Goal: Task Accomplishment & Management: Manage account settings

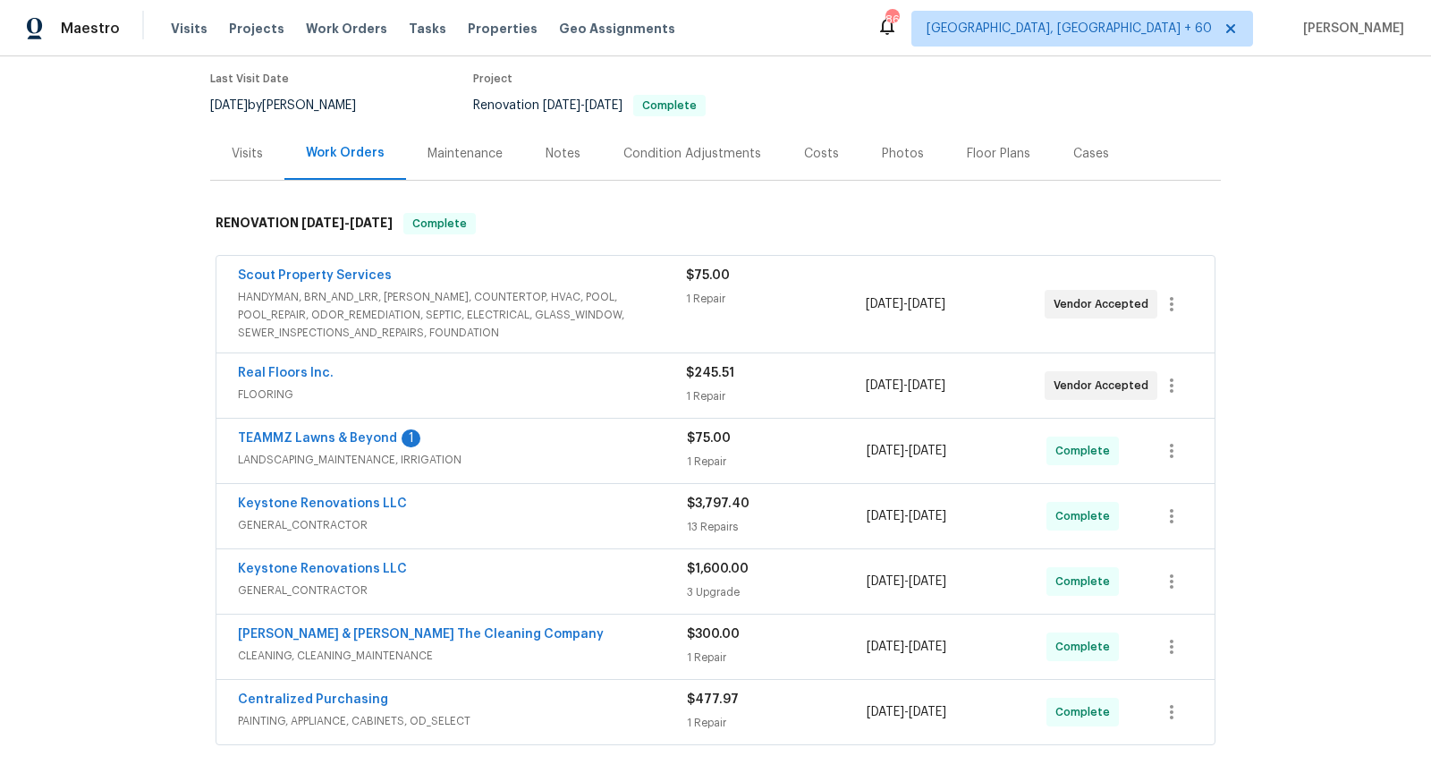
scroll to position [145, 0]
click at [537, 450] on span "LANDSCAPING_MAINTENANCE, IRRIGATION" at bounding box center [462, 459] width 449 height 18
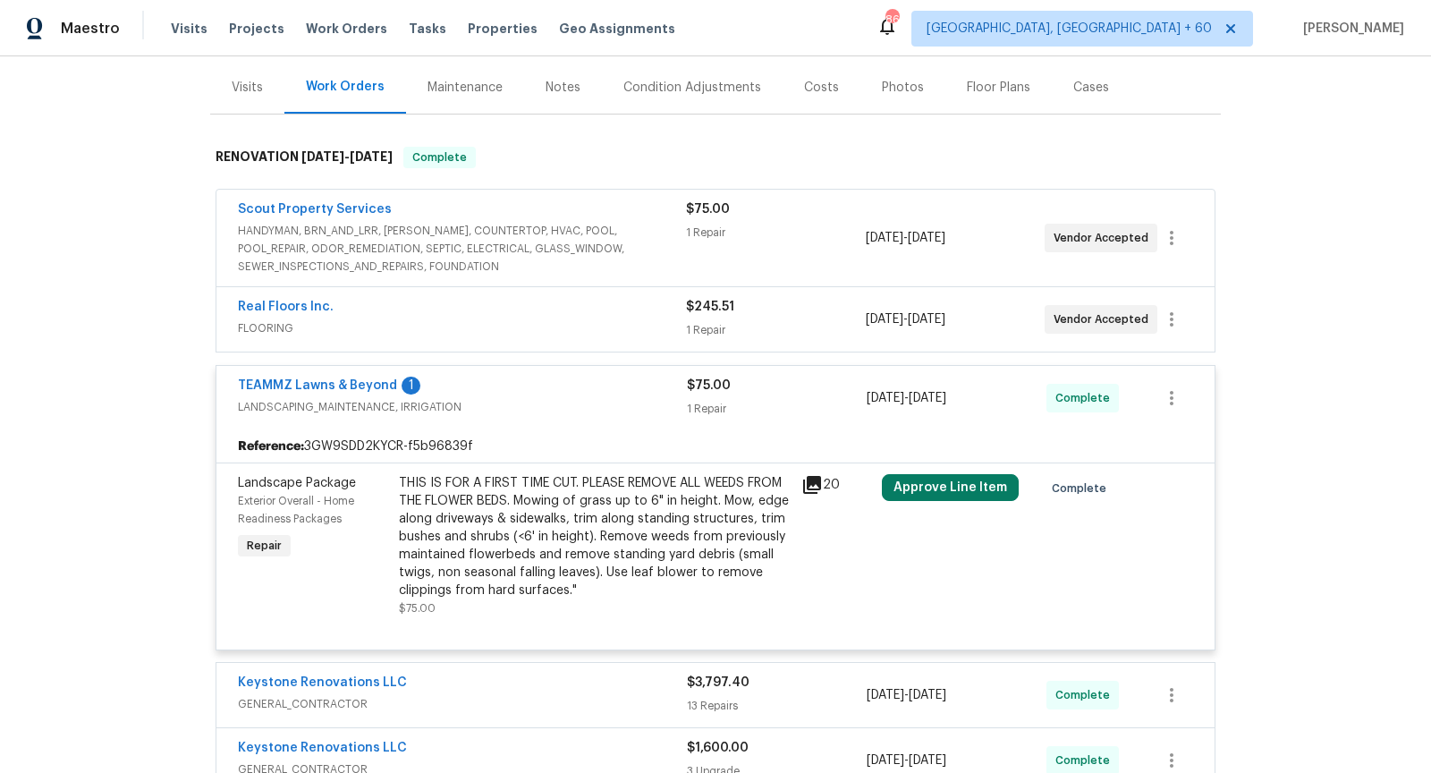
scroll to position [208, 0]
click at [537, 328] on span "FLOORING" at bounding box center [462, 330] width 448 height 18
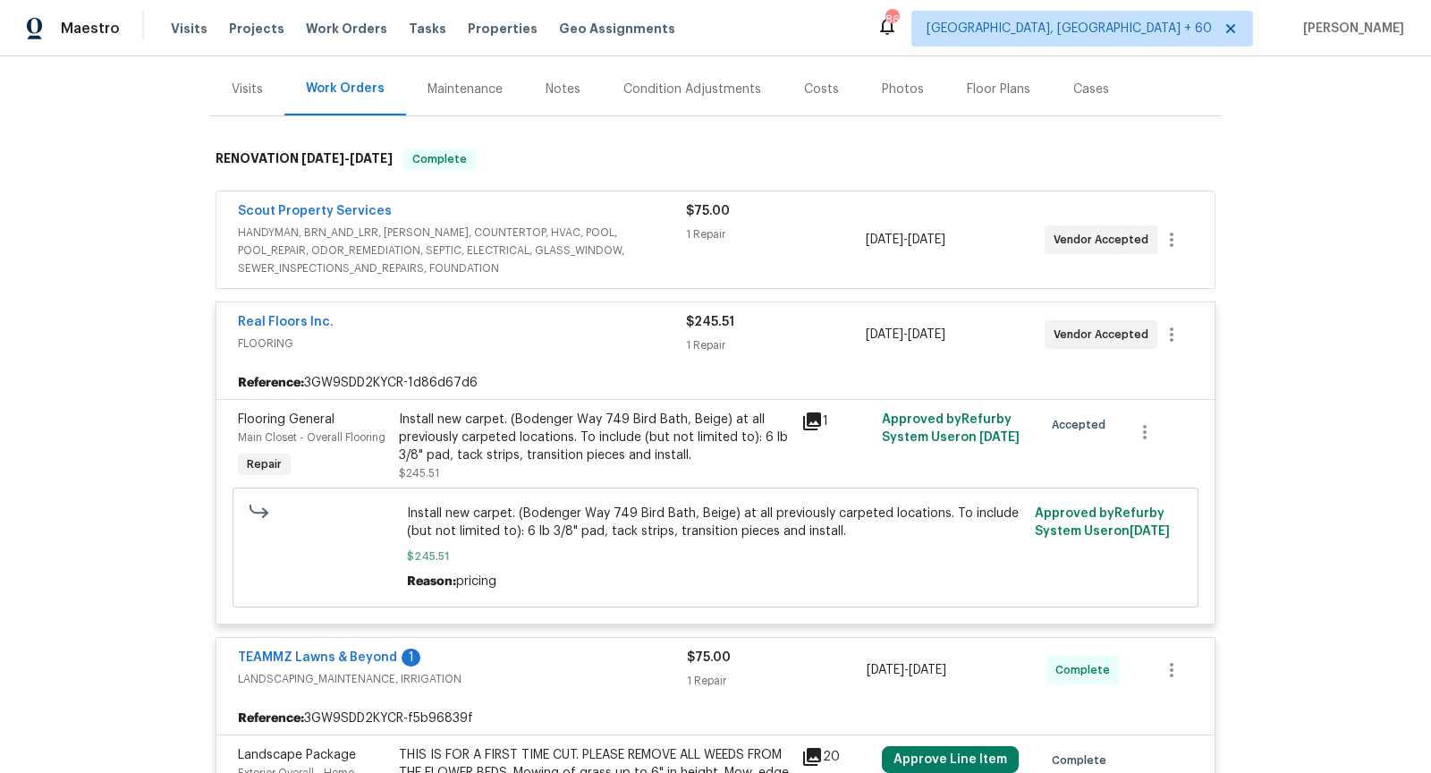
click at [557, 251] on span "HANDYMAN, BRN_AND_LRR, WELLS, COUNTERTOP, HVAC, POOL, POOL_REPAIR, ODOR_REMEDIA…" at bounding box center [462, 251] width 448 height 54
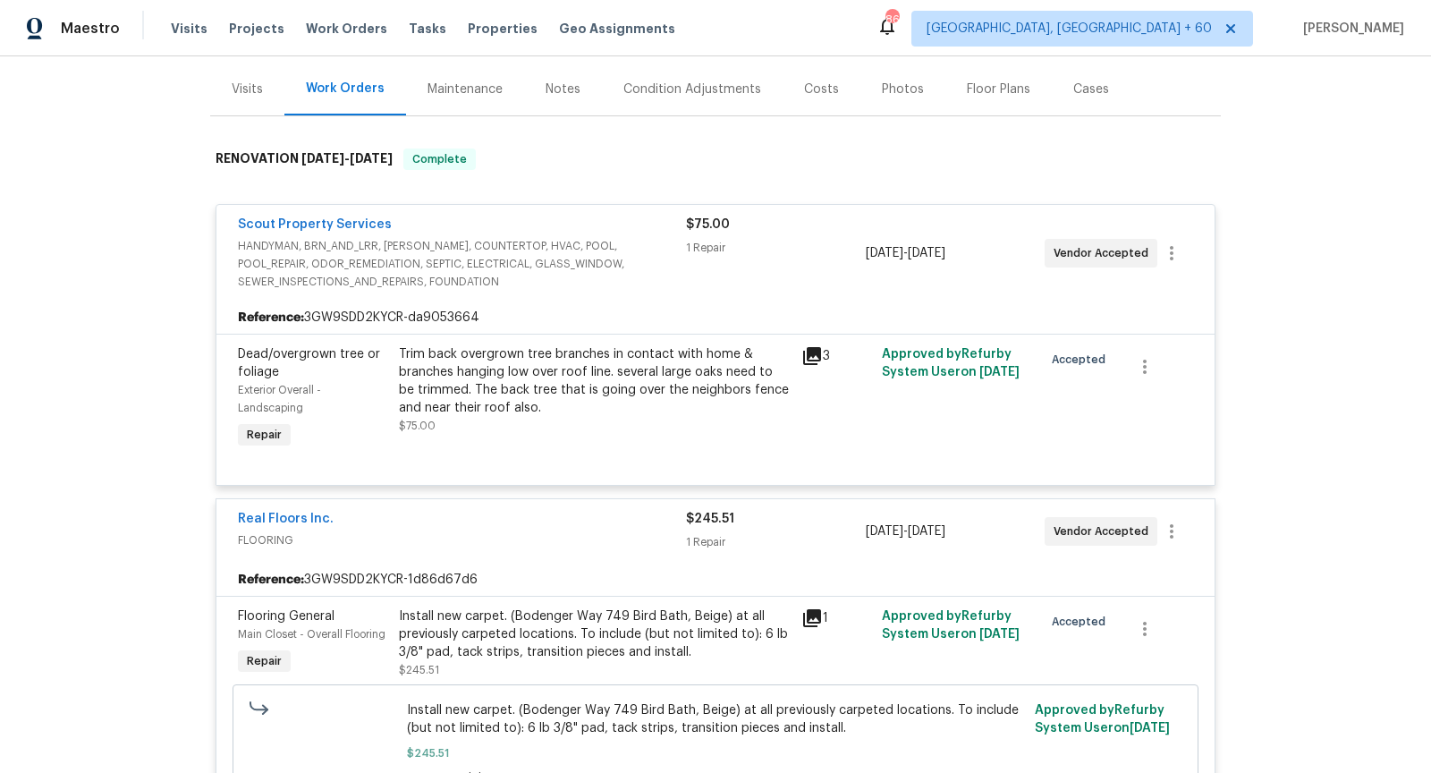
click at [822, 348] on div "3" at bounding box center [836, 355] width 70 height 21
click at [808, 351] on icon at bounding box center [812, 356] width 18 height 18
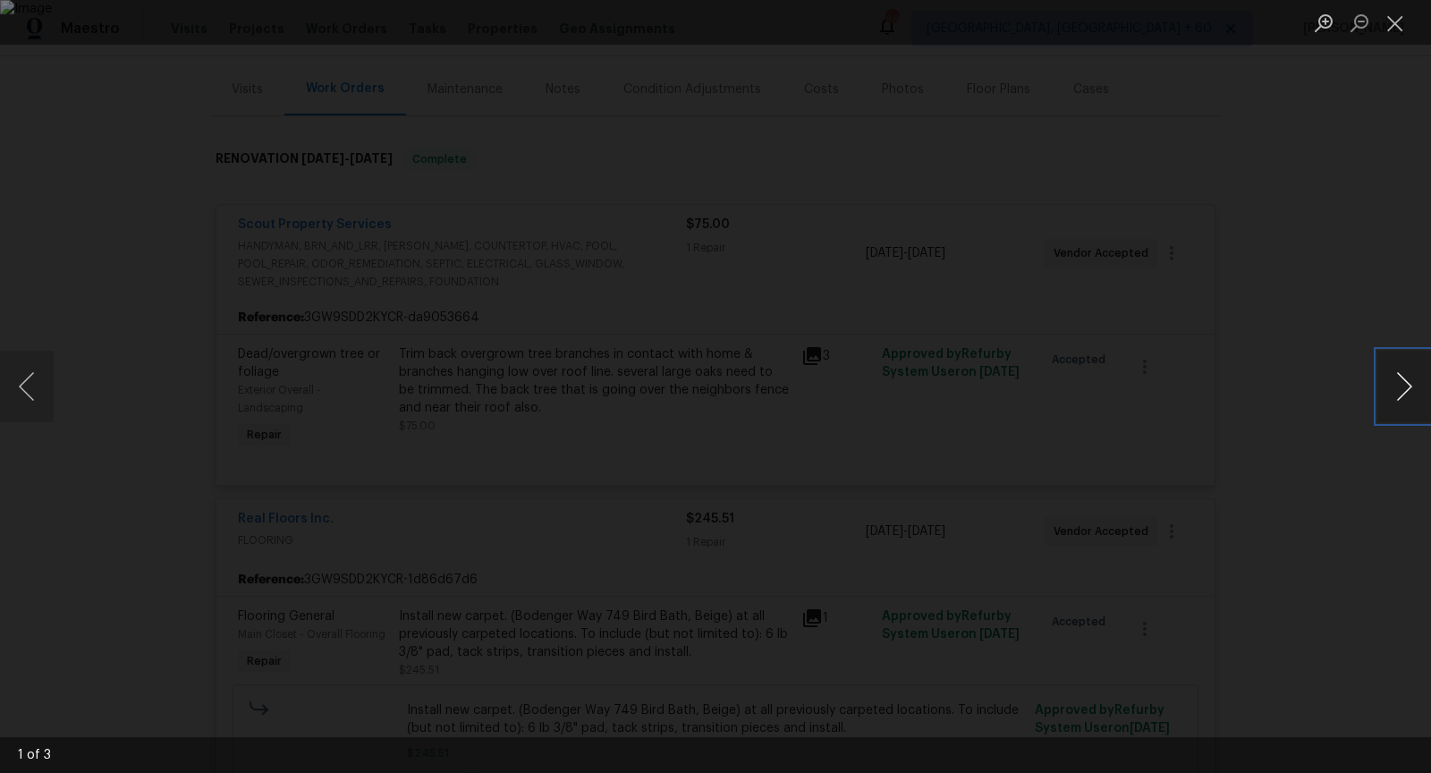
click at [1397, 398] on button "Next image" at bounding box center [1404, 387] width 54 height 72
click at [1410, 380] on button "Next image" at bounding box center [1404, 387] width 54 height 72
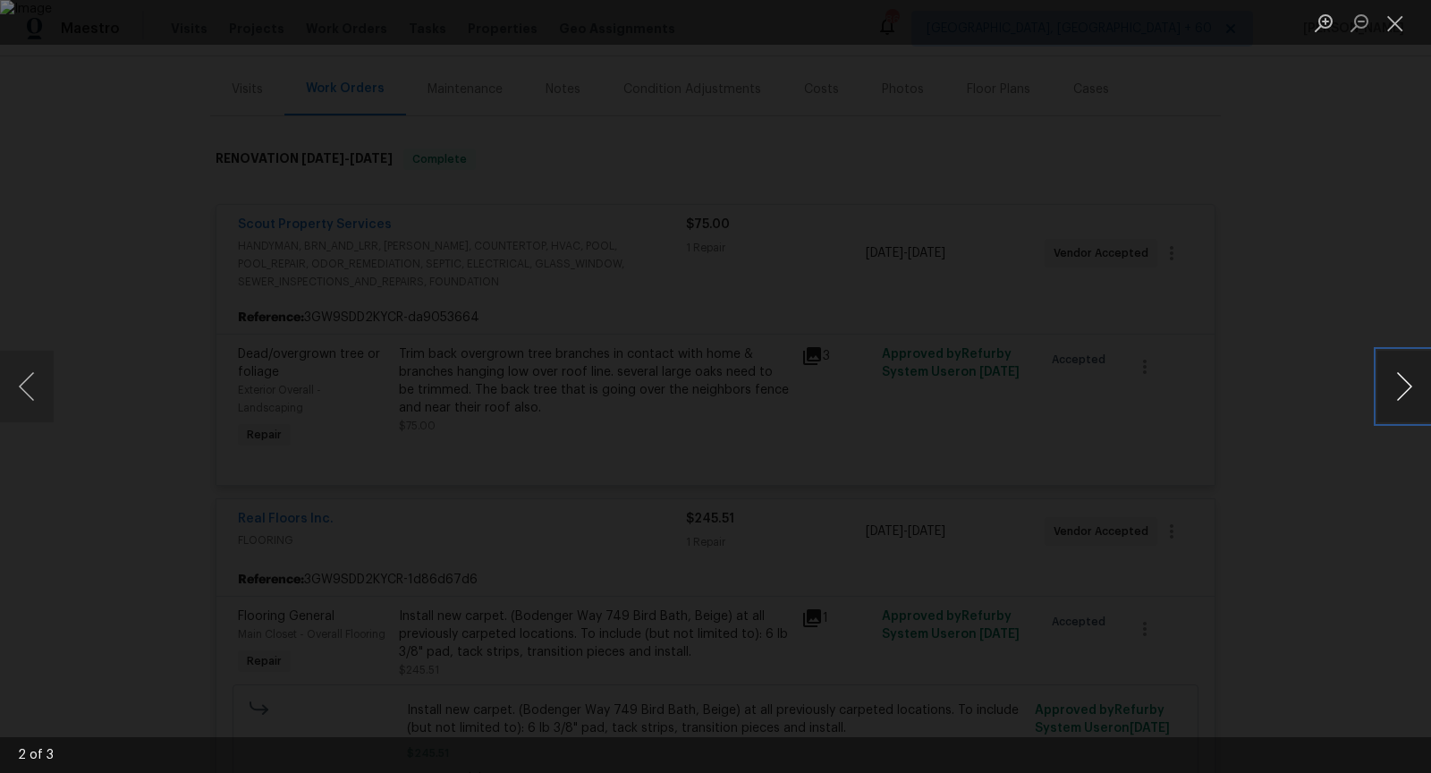
click at [1410, 380] on button "Next image" at bounding box center [1404, 387] width 54 height 72
click at [1397, 24] on button "Close lightbox" at bounding box center [1395, 22] width 36 height 31
click at [1398, 31] on button "Close lightbox" at bounding box center [1395, 22] width 36 height 31
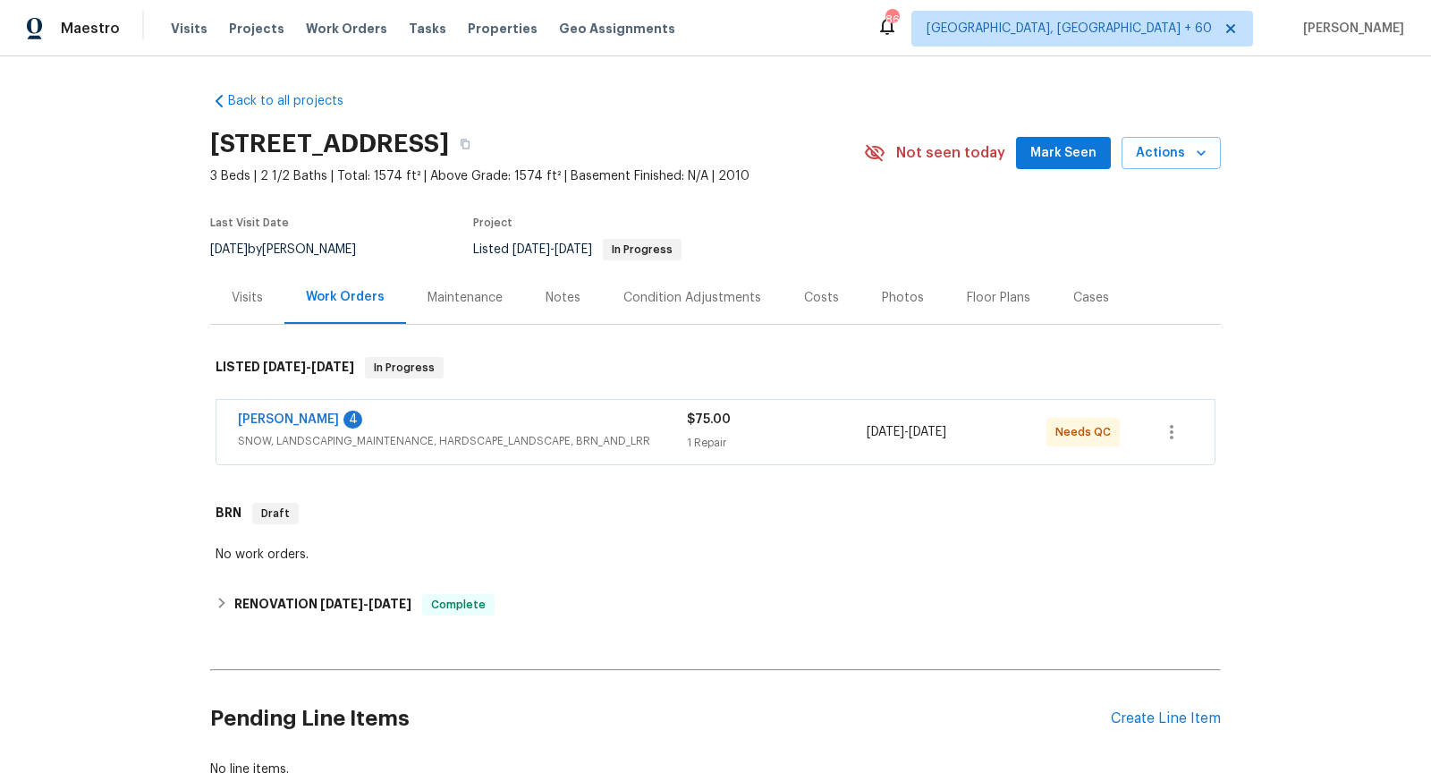
click at [434, 428] on div "[PERSON_NAME] 4" at bounding box center [462, 421] width 449 height 21
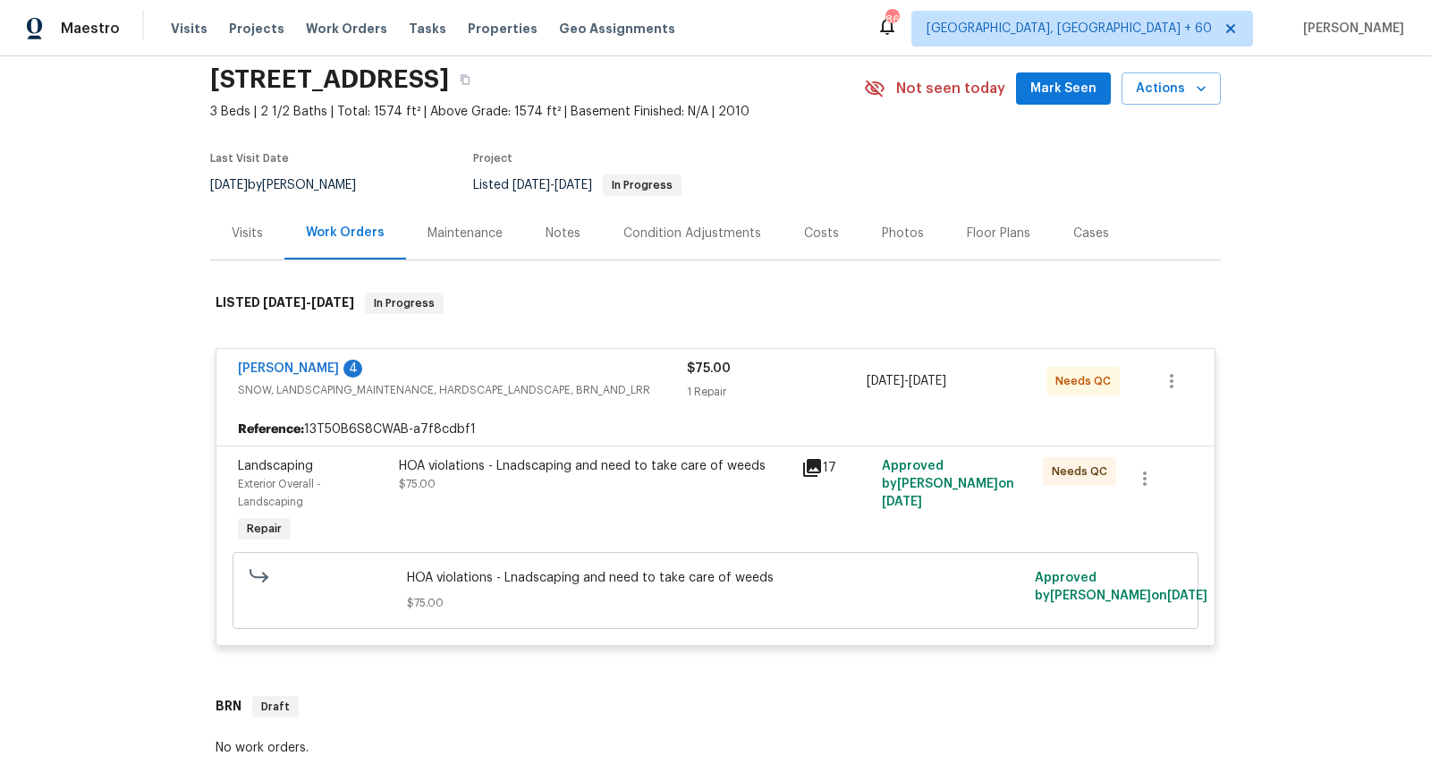
scroll to position [67, 0]
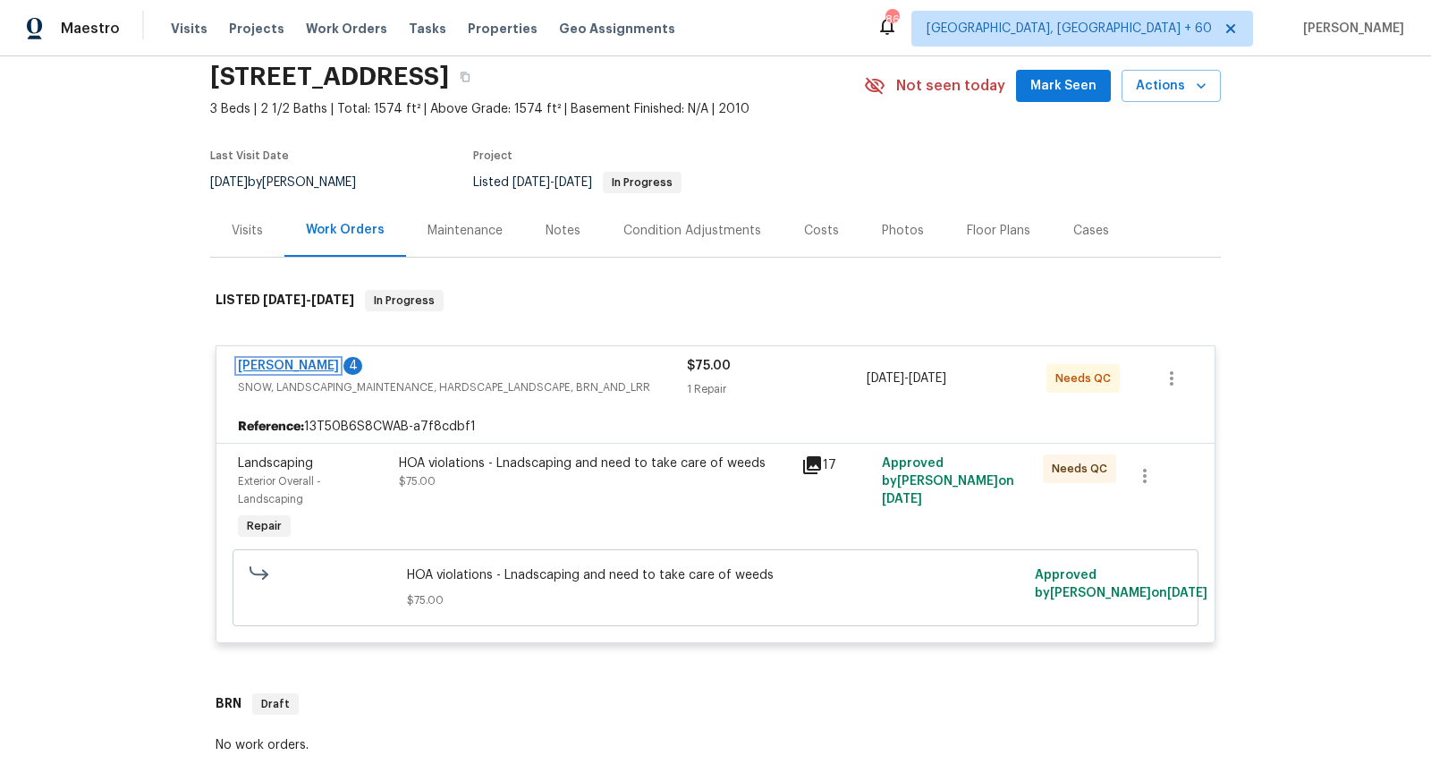
click at [339, 360] on link "[PERSON_NAME]" at bounding box center [288, 366] width 101 height 13
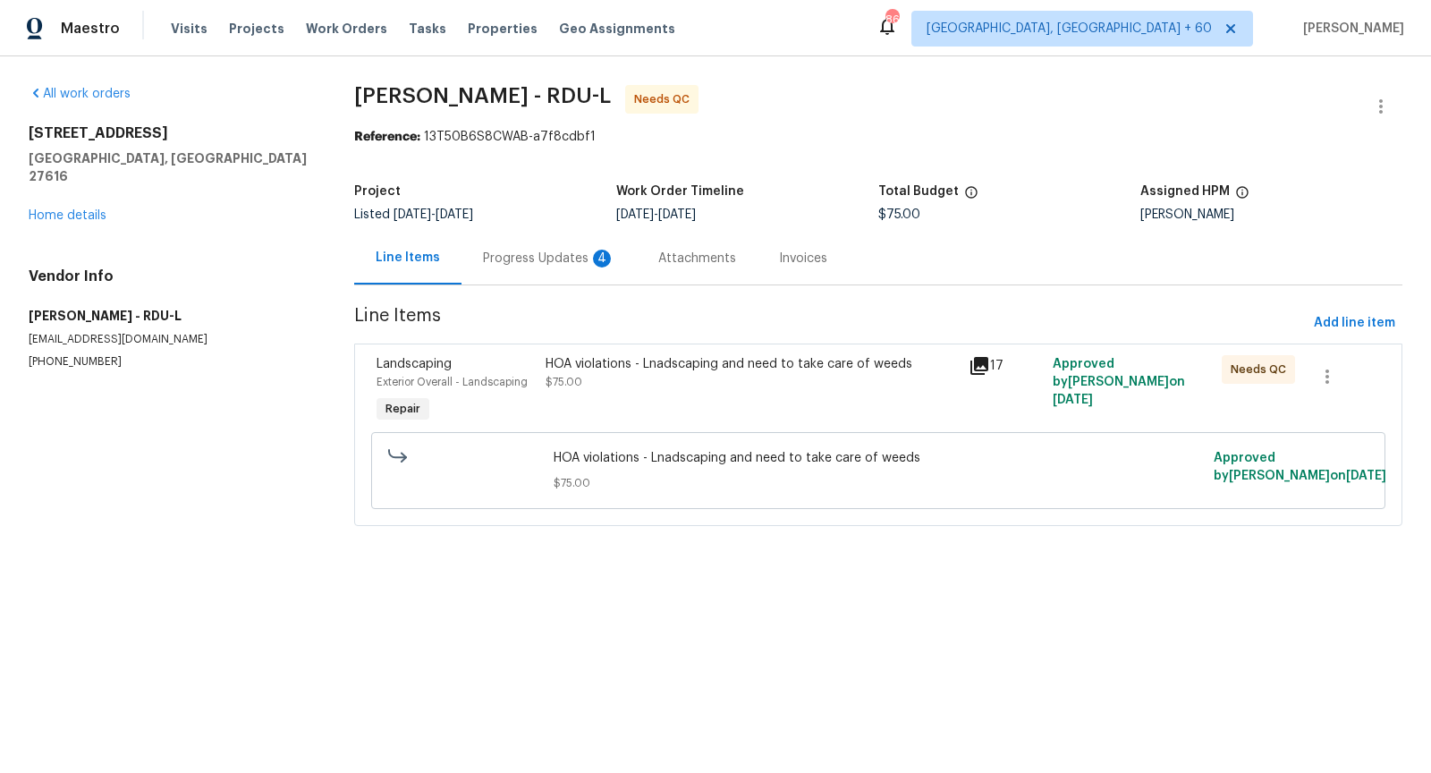
click at [545, 254] on div "Progress Updates 4" at bounding box center [549, 259] width 132 height 18
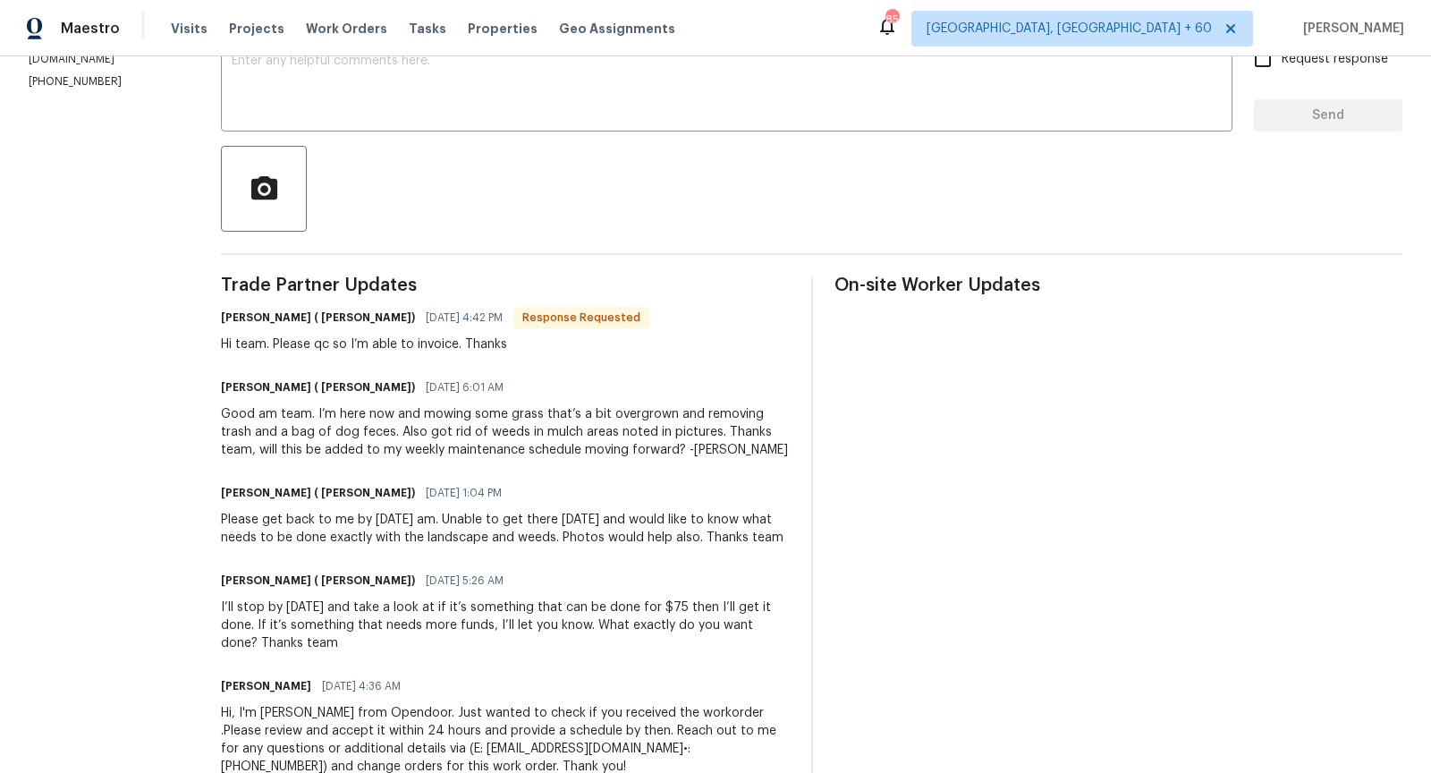
scroll to position [291, 0]
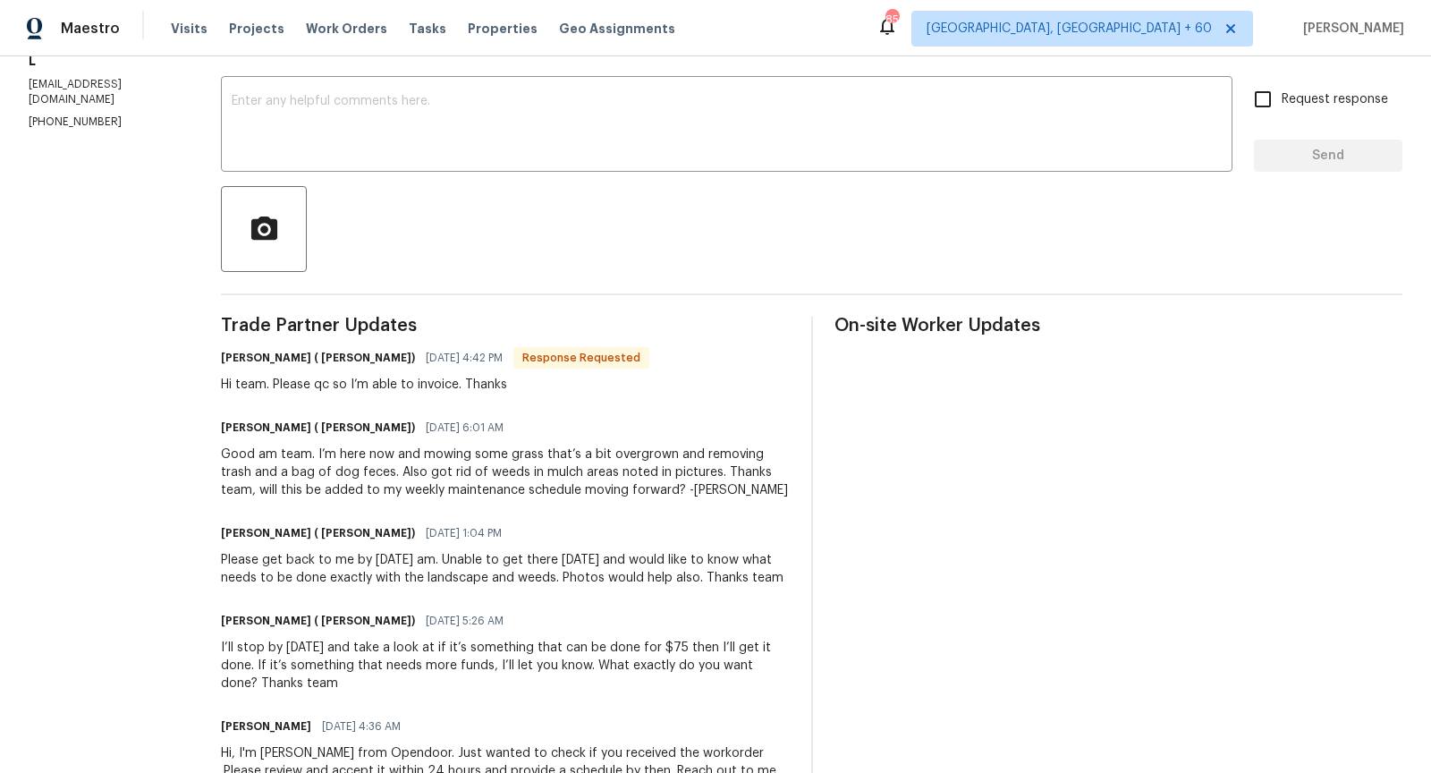
click at [404, 216] on div at bounding box center [811, 229] width 1181 height 86
click at [396, 158] on div "x ​" at bounding box center [727, 125] width 1012 height 91
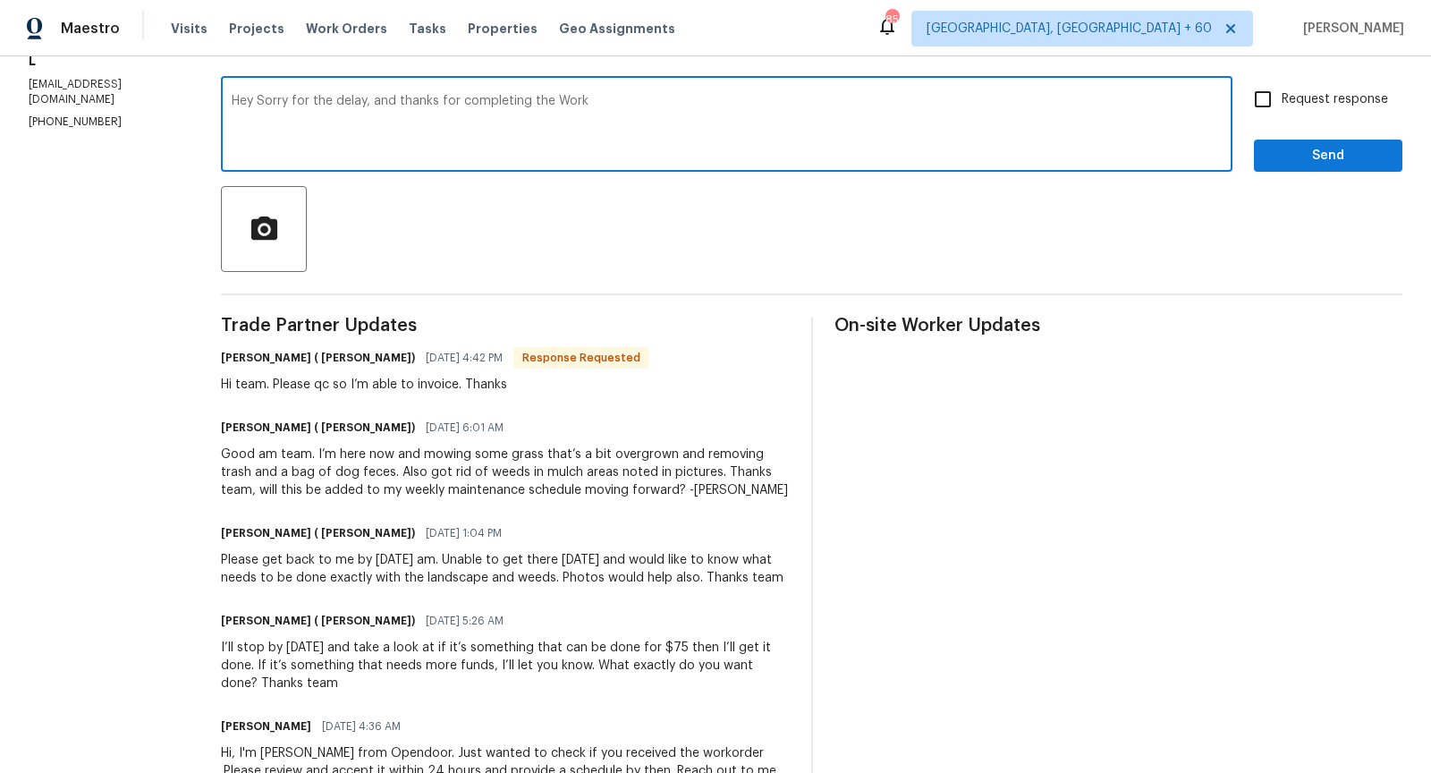
type textarea "Hey Sorry for the delay, and thanks for completing the Work"
click at [1260, 96] on input "Request response" at bounding box center [1263, 99] width 38 height 38
checkbox input "true"
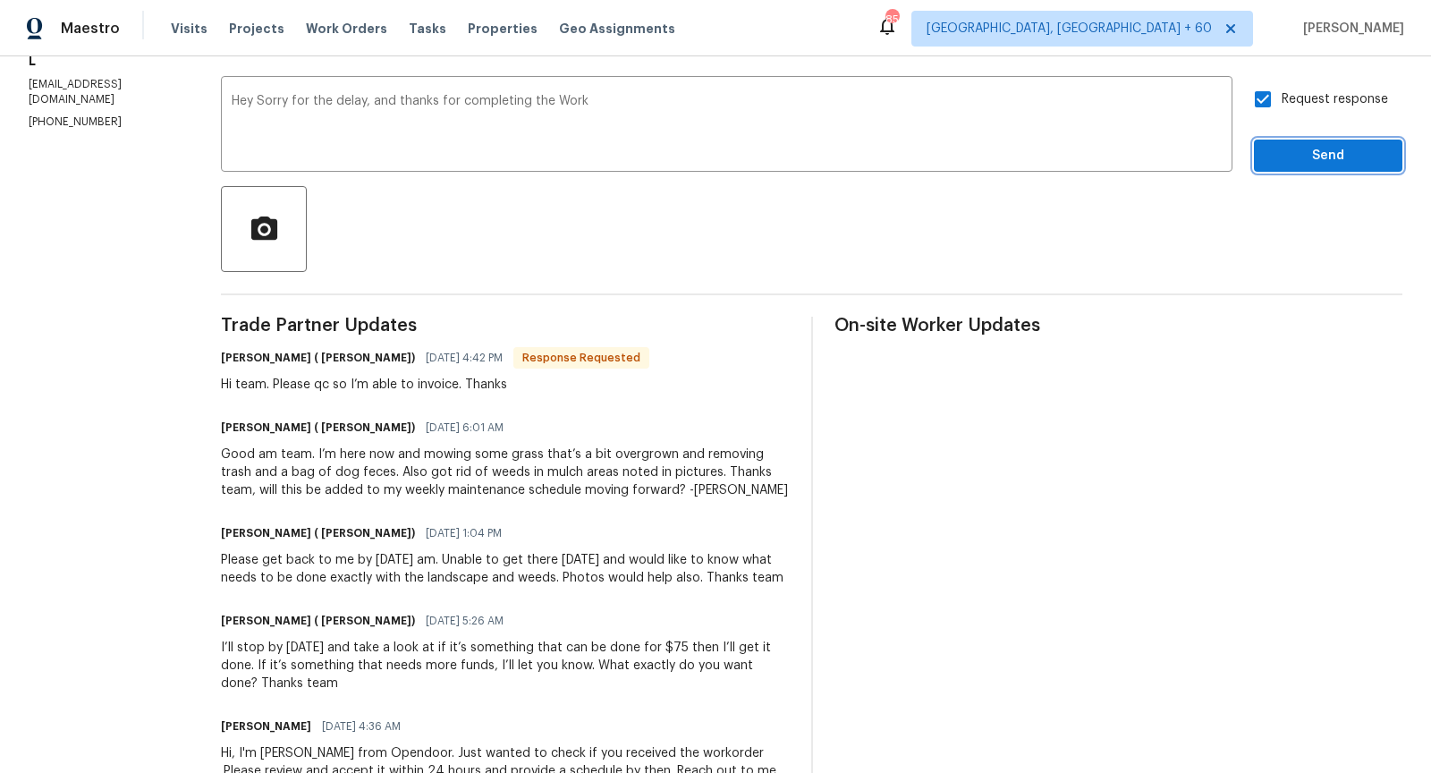
click at [1320, 158] on span "Send" at bounding box center [1328, 156] width 120 height 22
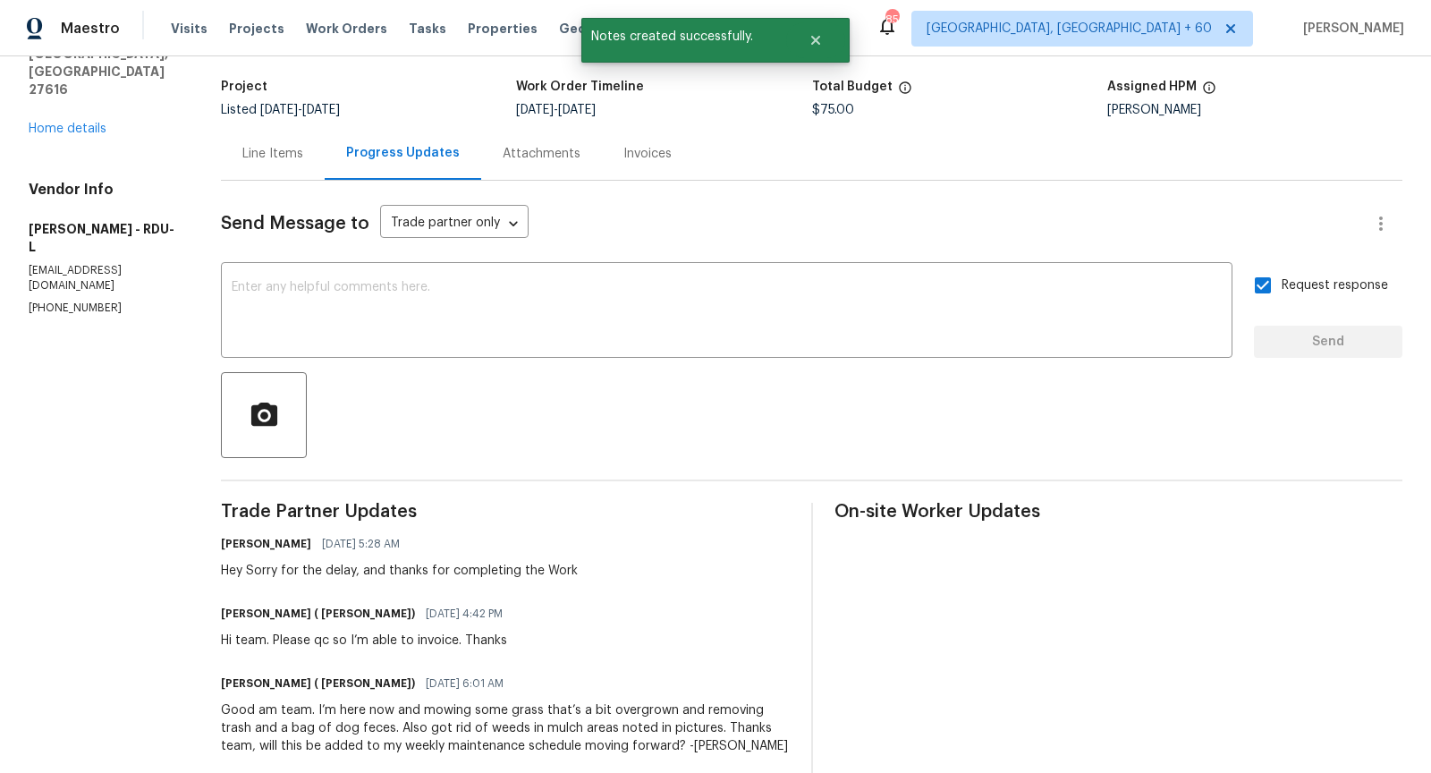
scroll to position [0, 0]
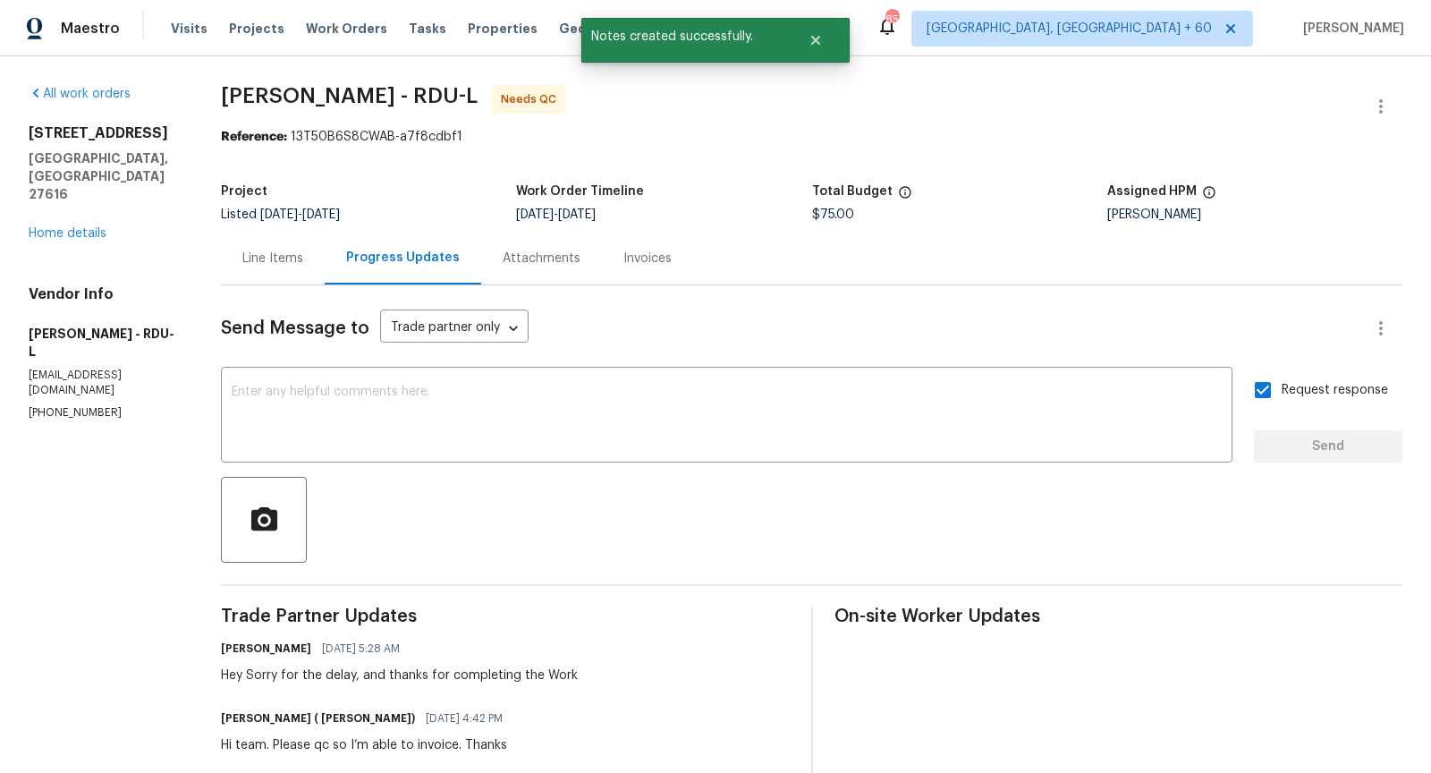
click at [304, 245] on div "Line Items" at bounding box center [273, 258] width 104 height 53
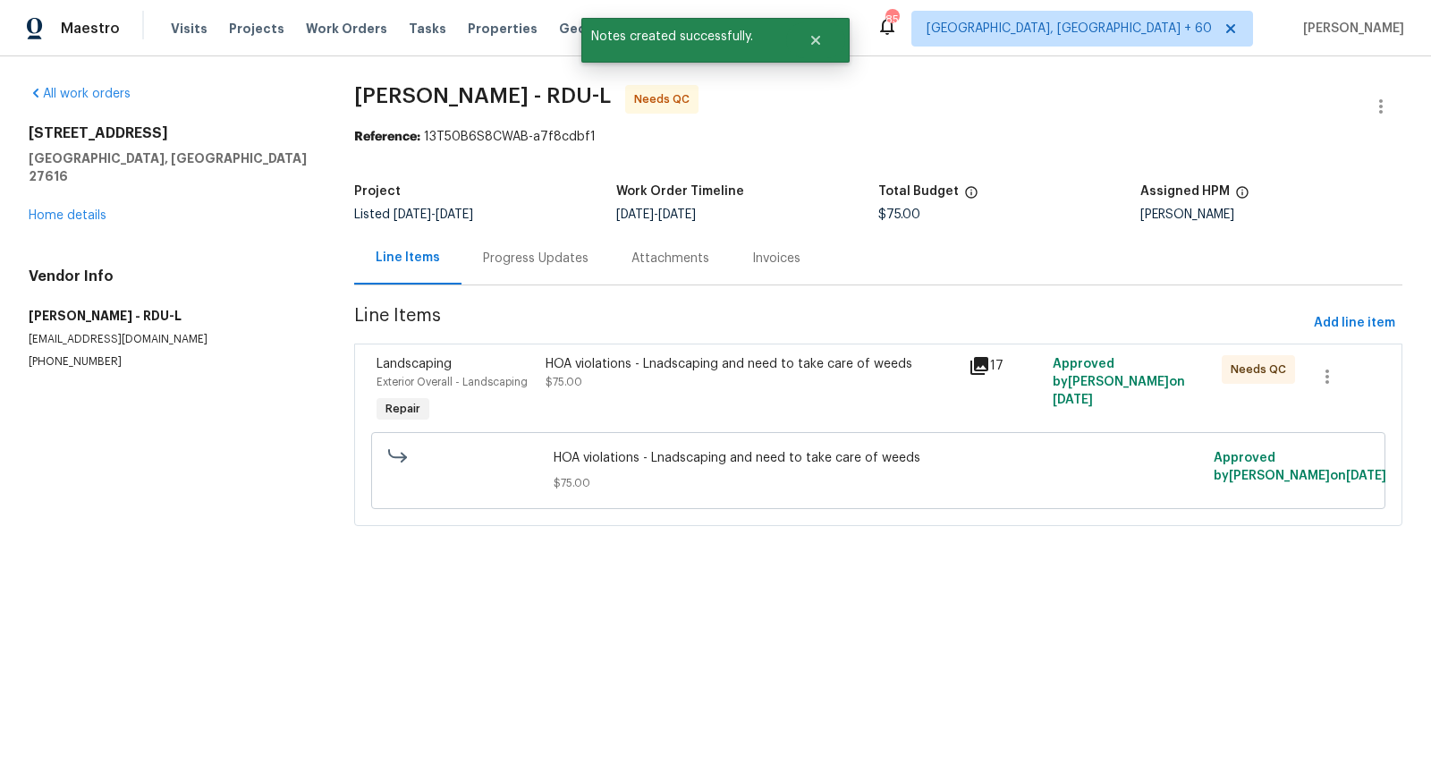
click at [980, 353] on div "17" at bounding box center [1005, 391] width 84 height 82
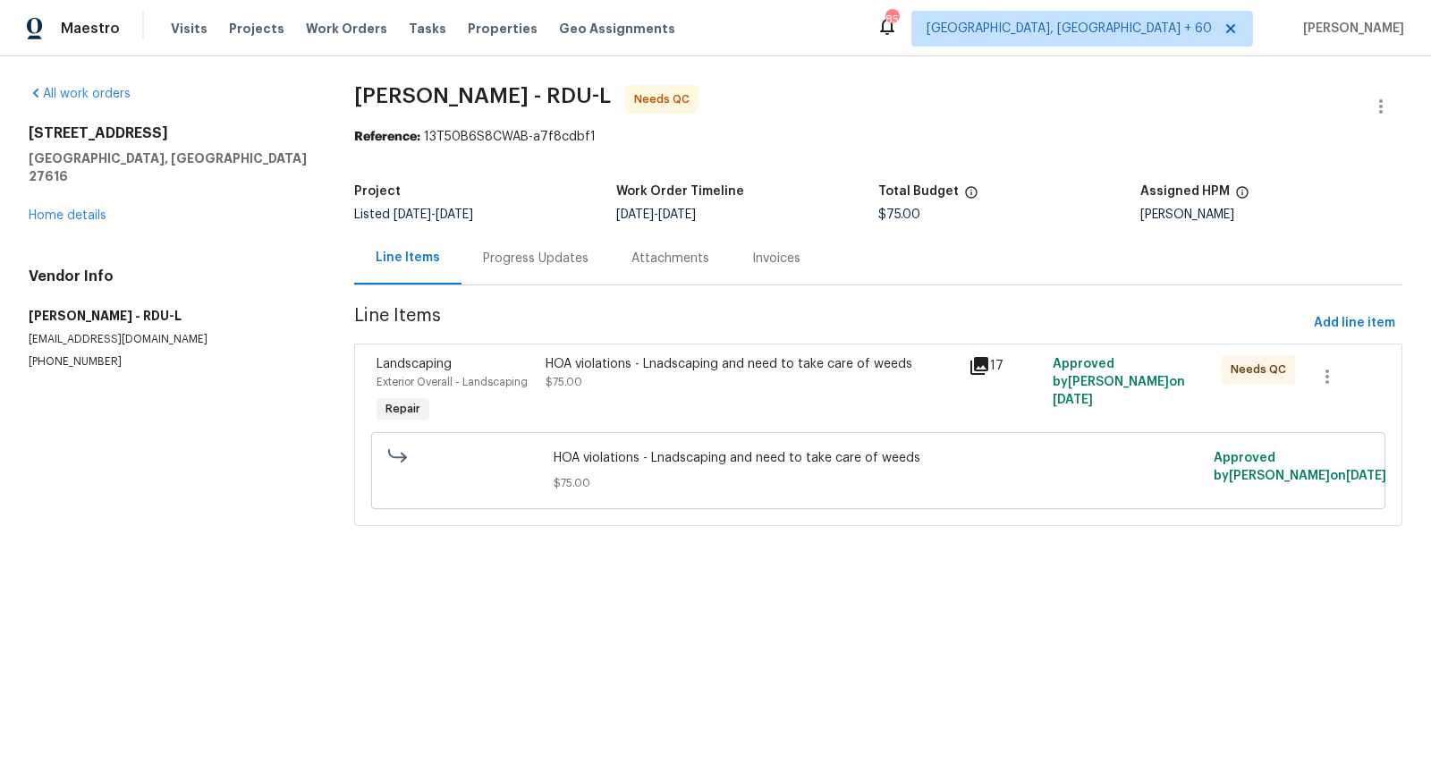
click at [986, 366] on icon at bounding box center [979, 366] width 18 height 18
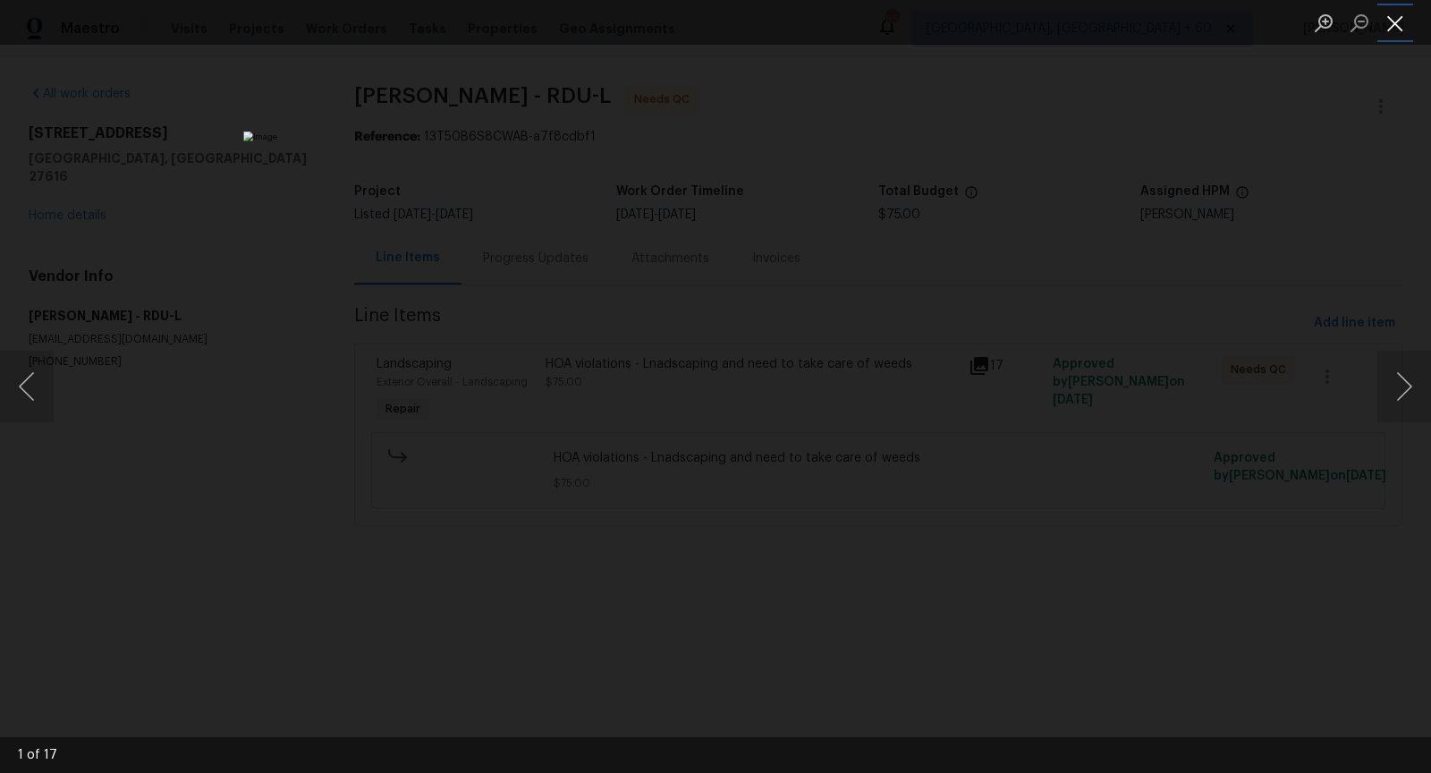
click at [1393, 30] on button "Close lightbox" at bounding box center [1395, 22] width 36 height 31
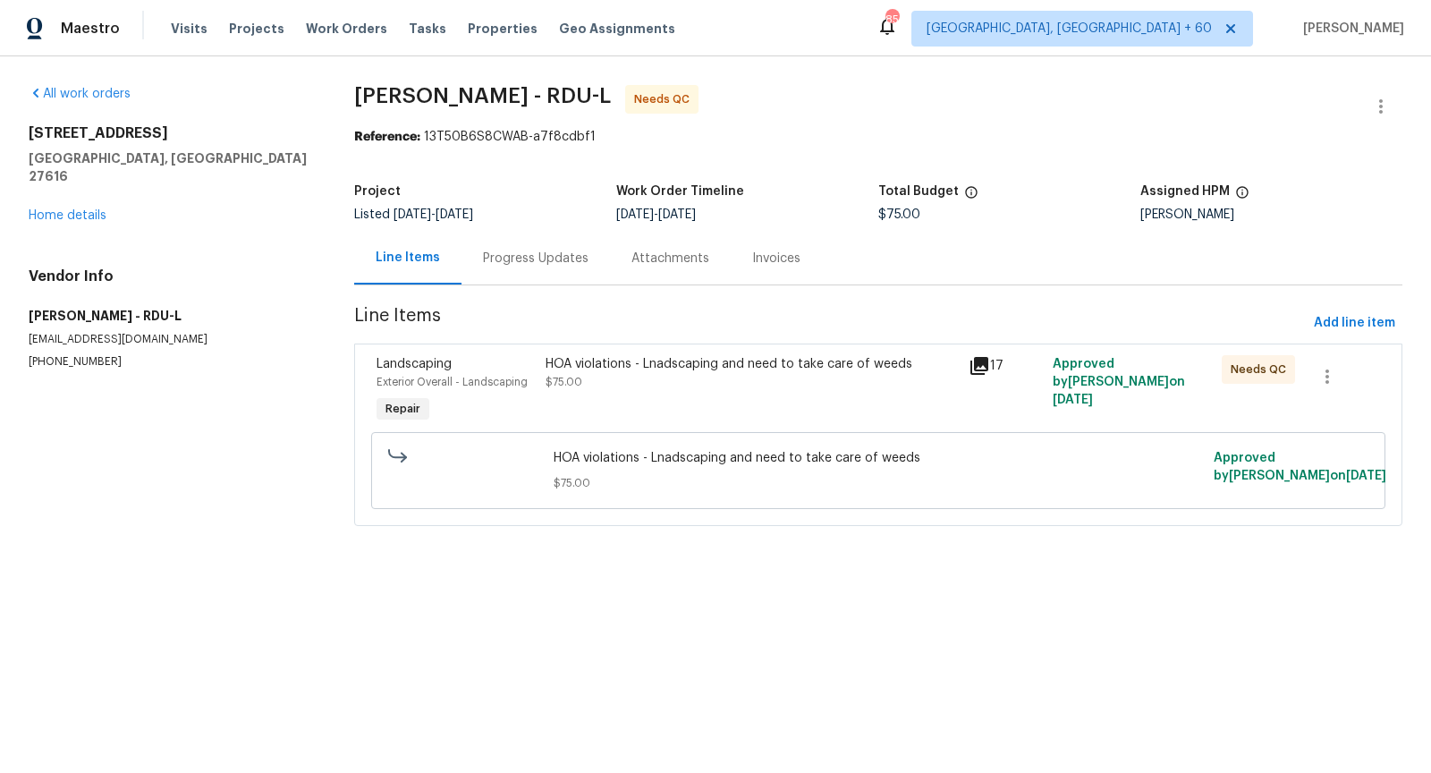
click at [568, 385] on span "$75.00" at bounding box center [564, 382] width 37 height 11
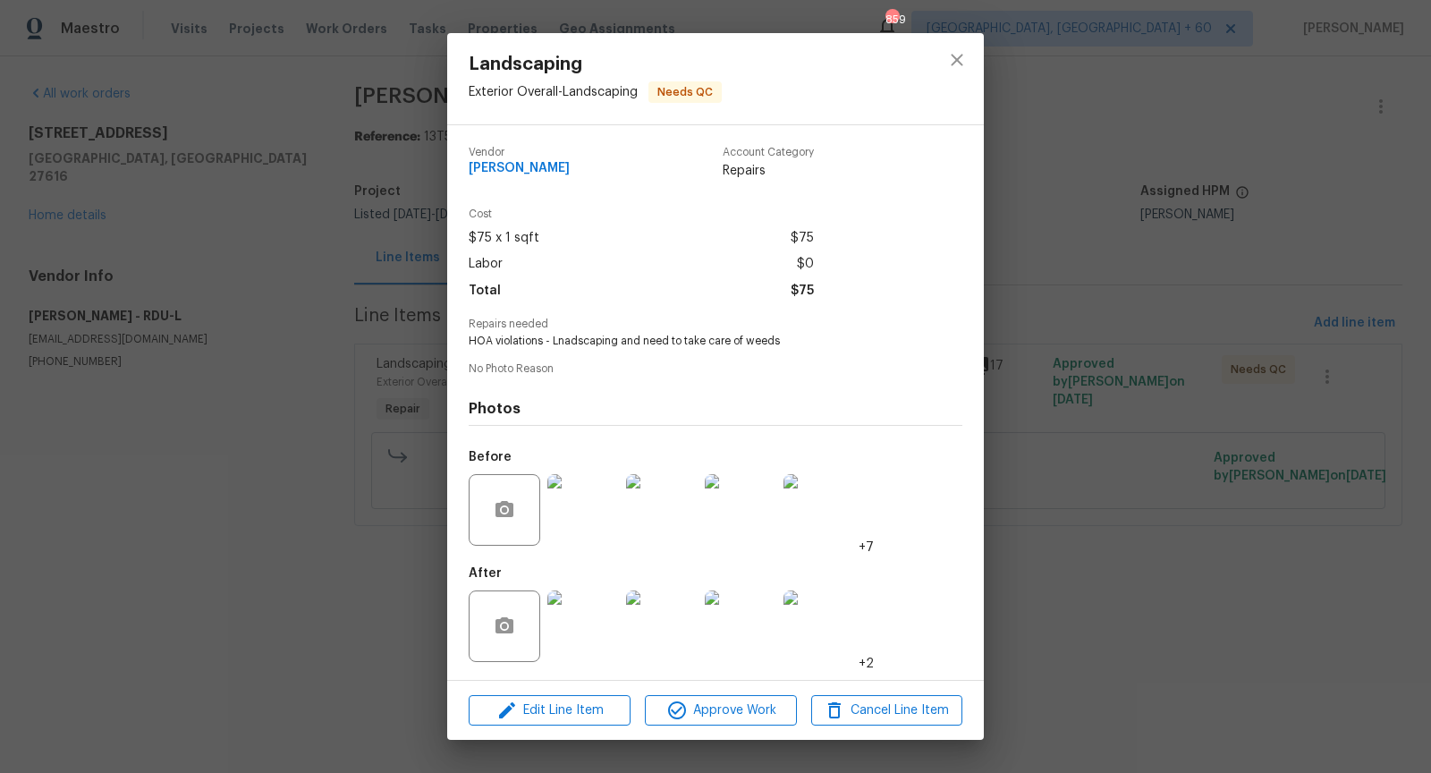
click at [589, 611] on img at bounding box center [583, 626] width 72 height 72
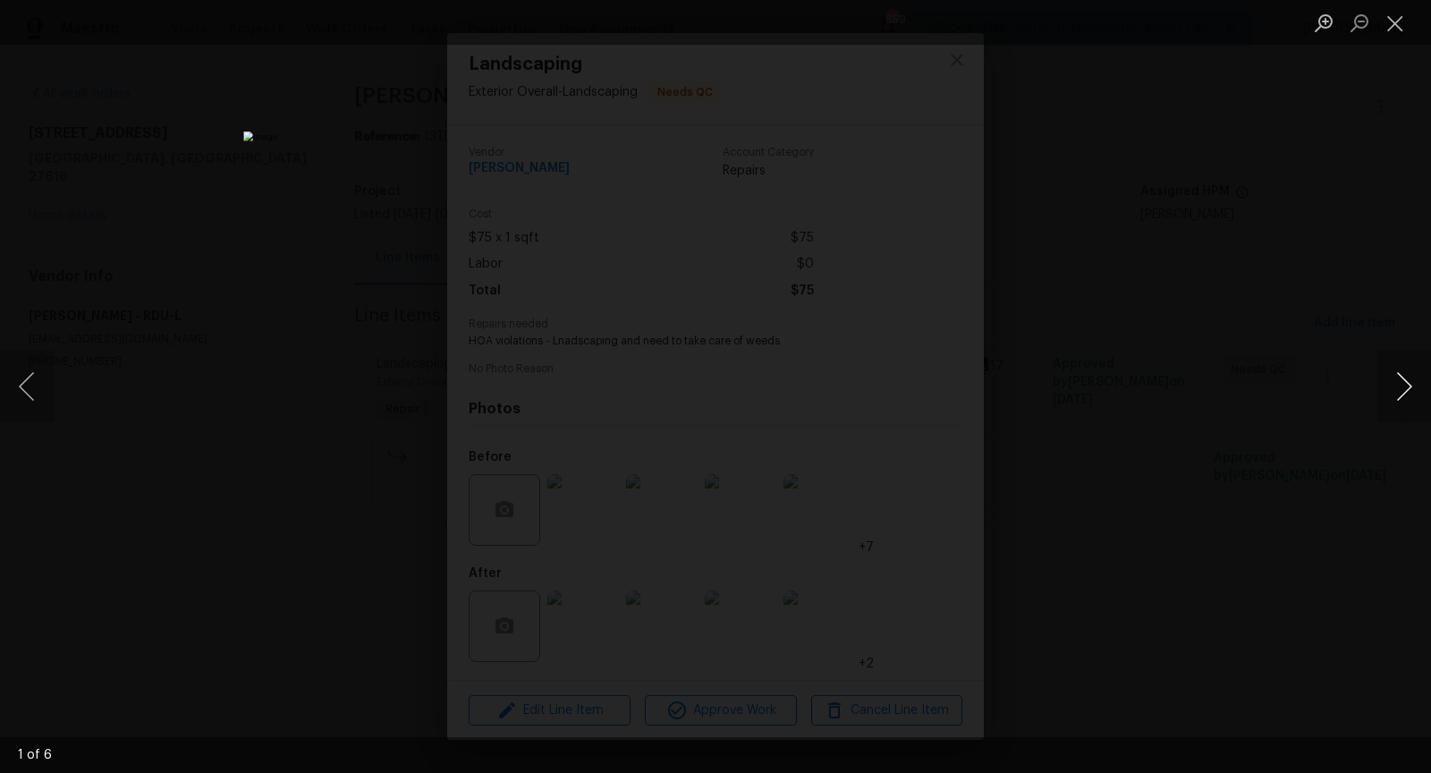
click at [1406, 384] on button "Next image" at bounding box center [1404, 387] width 54 height 72
click at [1406, 372] on button "Next image" at bounding box center [1404, 387] width 54 height 72
click at [1400, 379] on button "Next image" at bounding box center [1404, 387] width 54 height 72
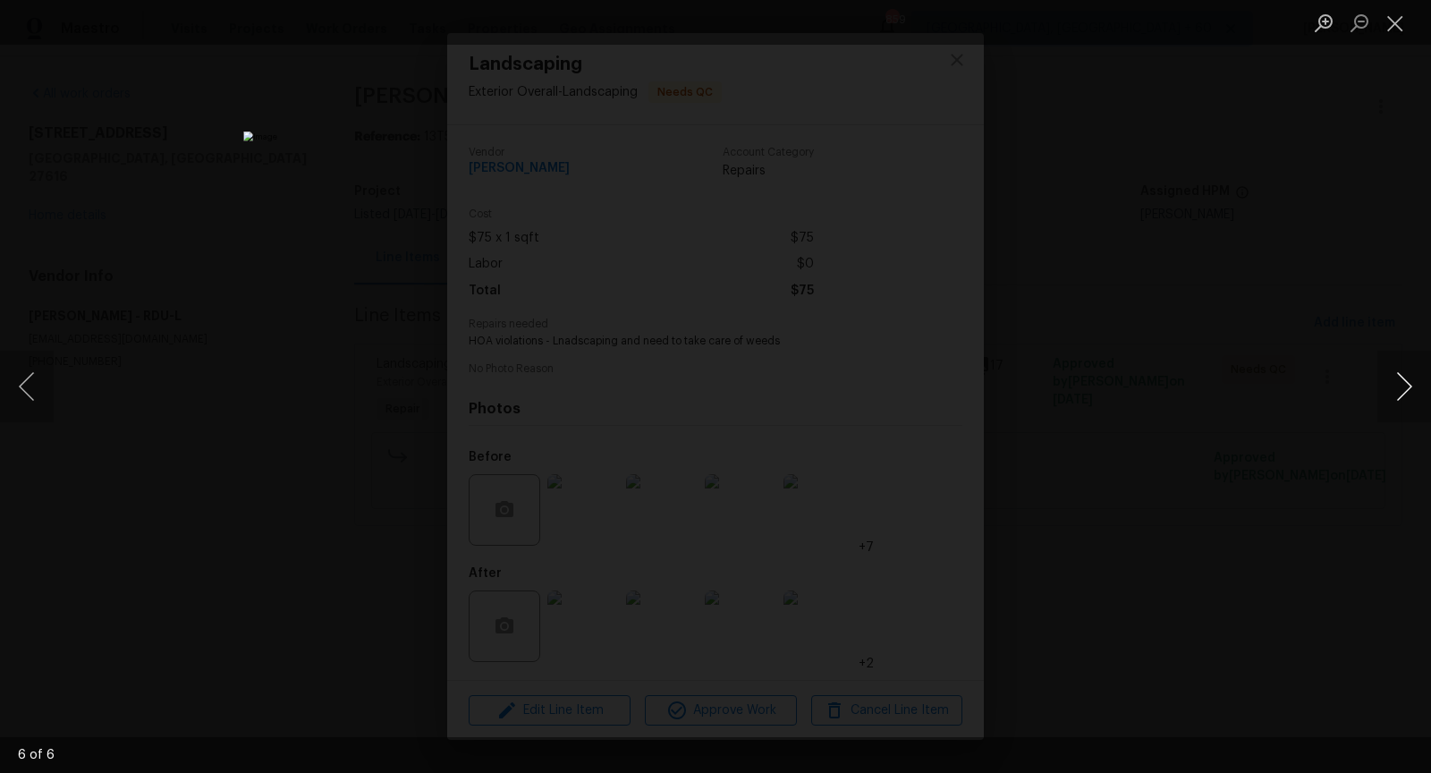
click at [1400, 379] on button "Next image" at bounding box center [1404, 387] width 54 height 72
click at [1407, 394] on button "Next image" at bounding box center [1404, 387] width 54 height 72
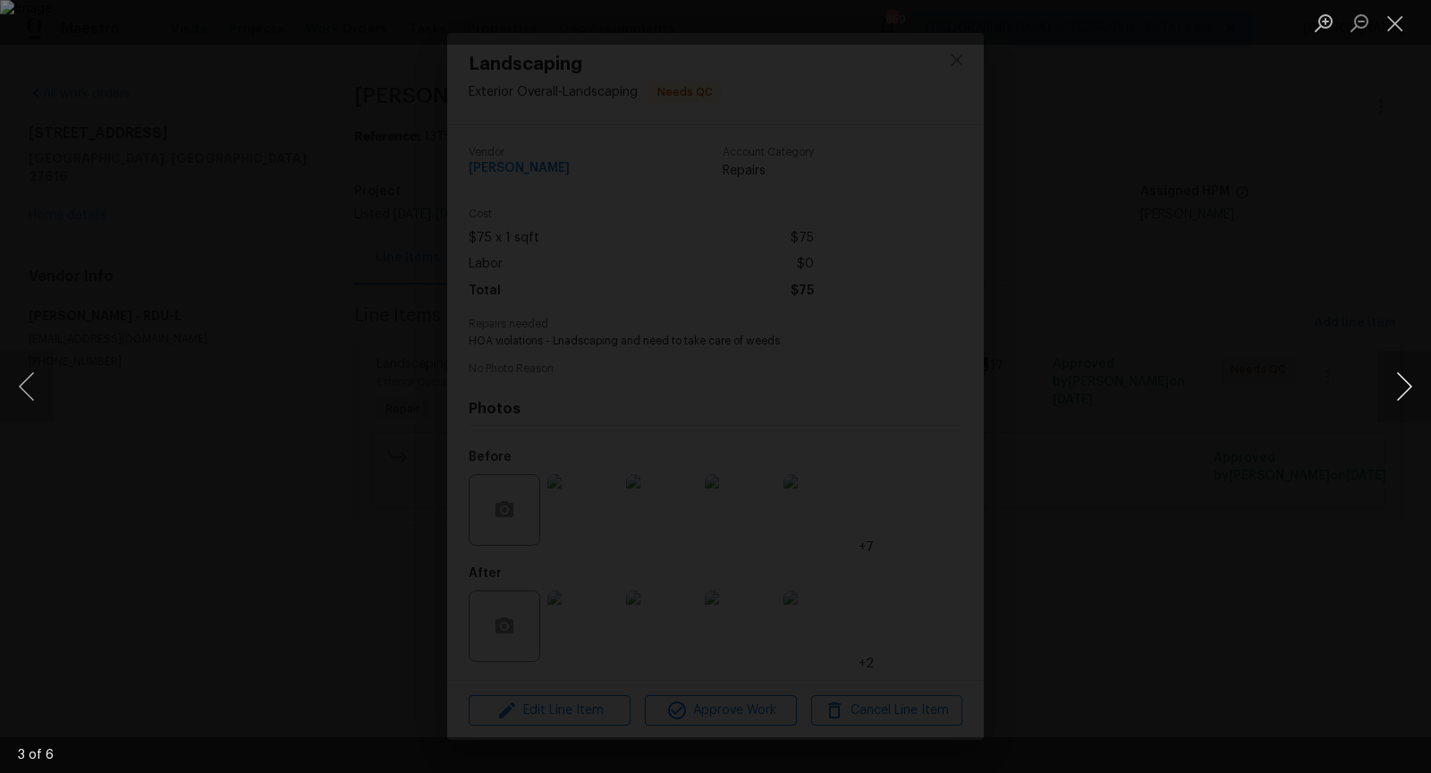
click at [1407, 394] on button "Next image" at bounding box center [1404, 387] width 54 height 72
click at [1398, 36] on button "Close lightbox" at bounding box center [1395, 22] width 36 height 31
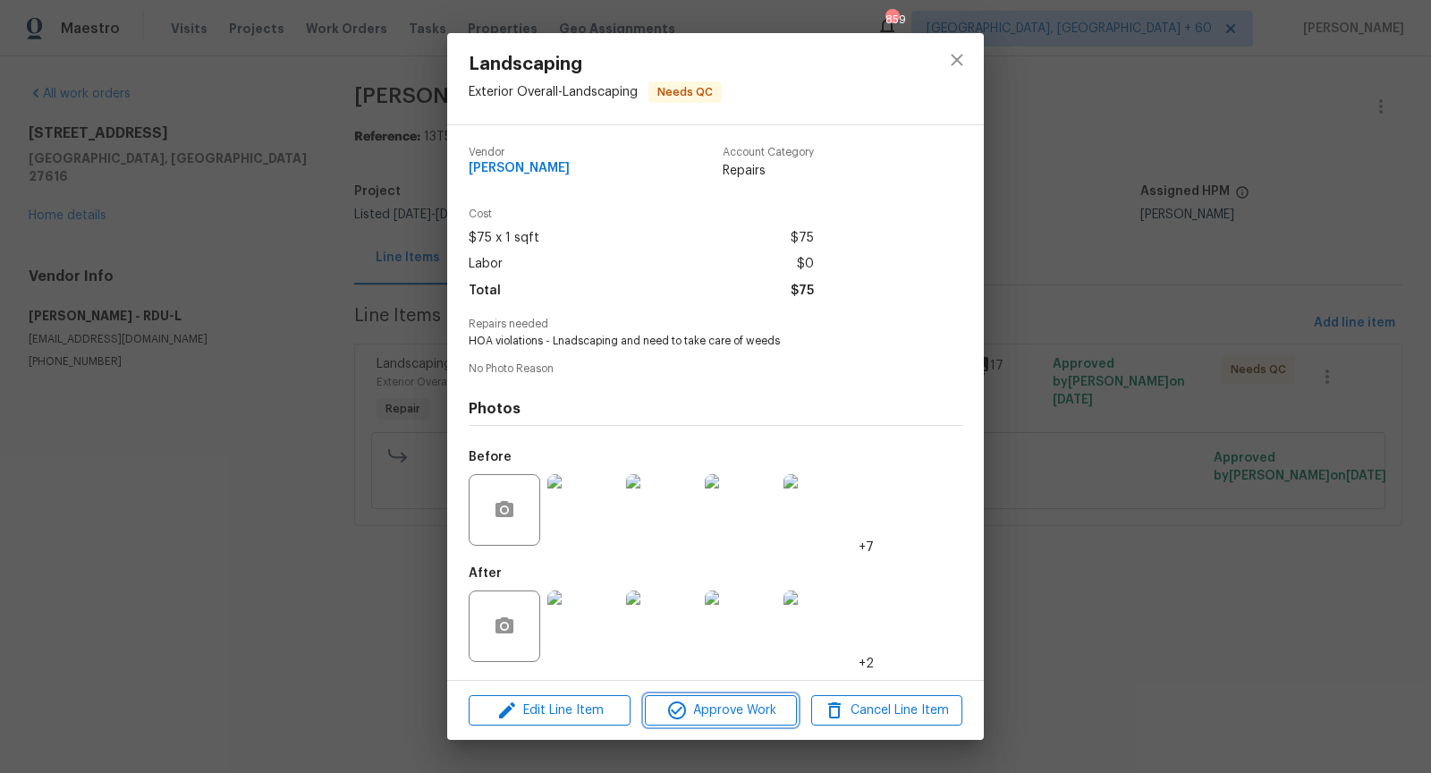
click at [710, 707] on span "Approve Work" at bounding box center [720, 710] width 140 height 22
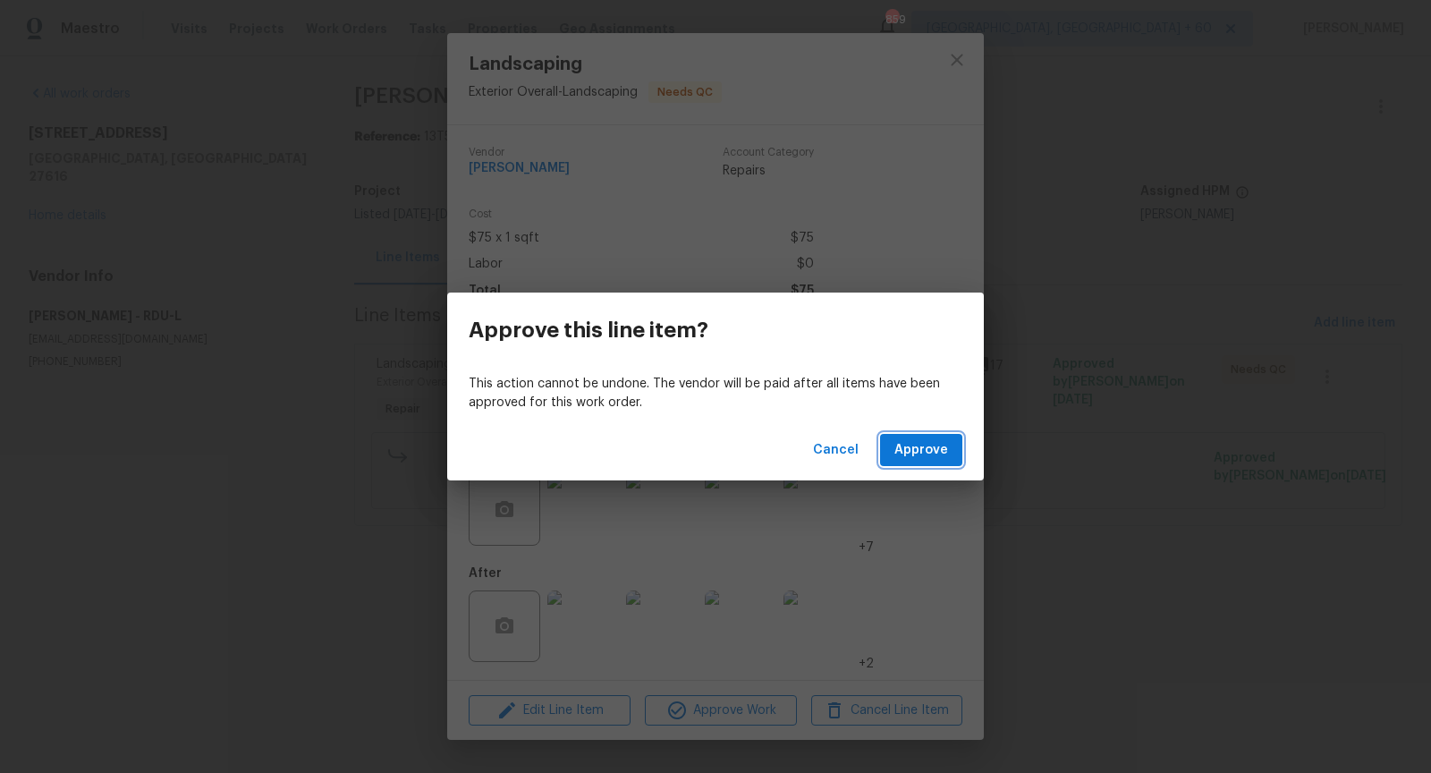
click at [921, 449] on span "Approve" at bounding box center [921, 450] width 54 height 22
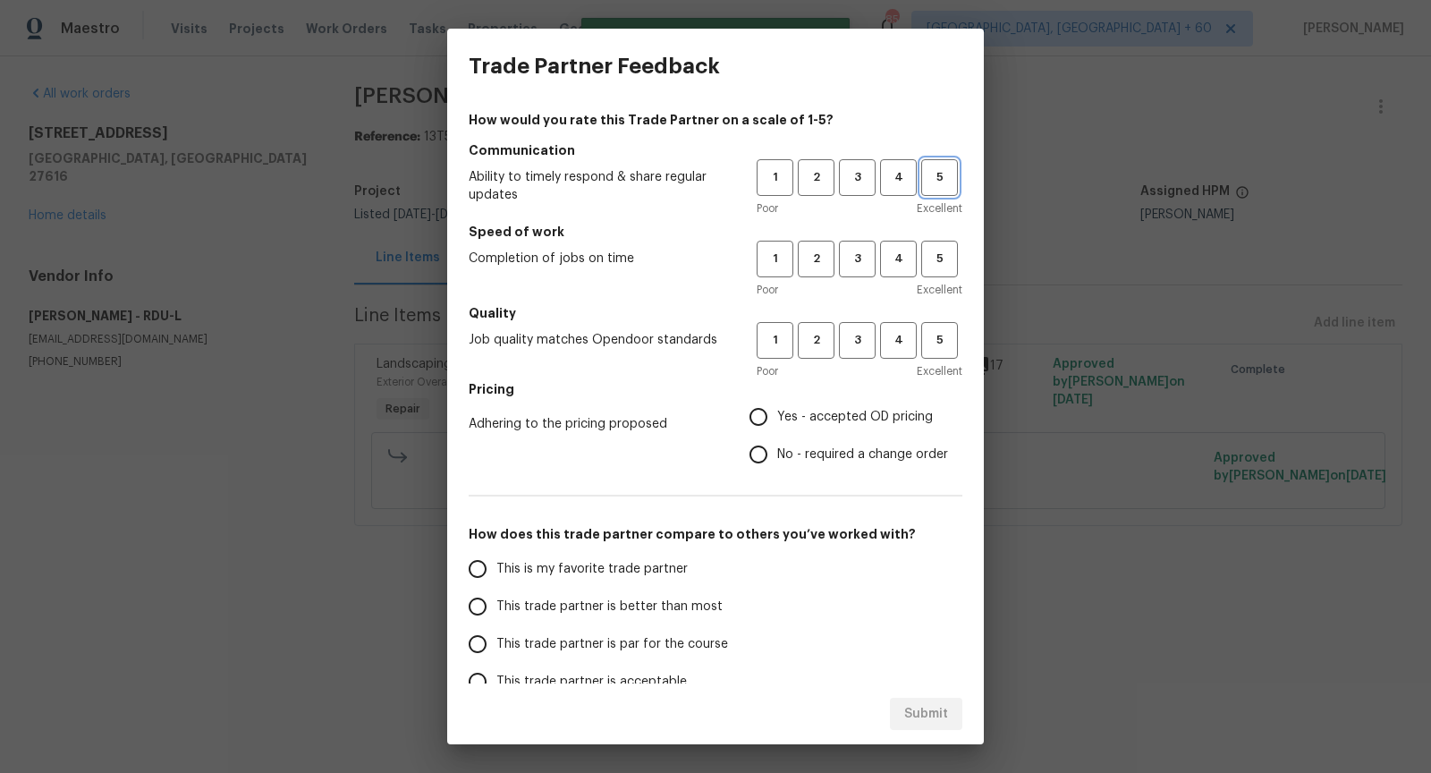
click at [941, 174] on span "5" at bounding box center [939, 177] width 33 height 21
click at [902, 259] on span "4" at bounding box center [898, 259] width 33 height 21
click at [935, 255] on span "5" at bounding box center [939, 259] width 33 height 21
click at [934, 342] on span "5" at bounding box center [939, 340] width 33 height 21
click at [902, 344] on span "4" at bounding box center [898, 340] width 33 height 21
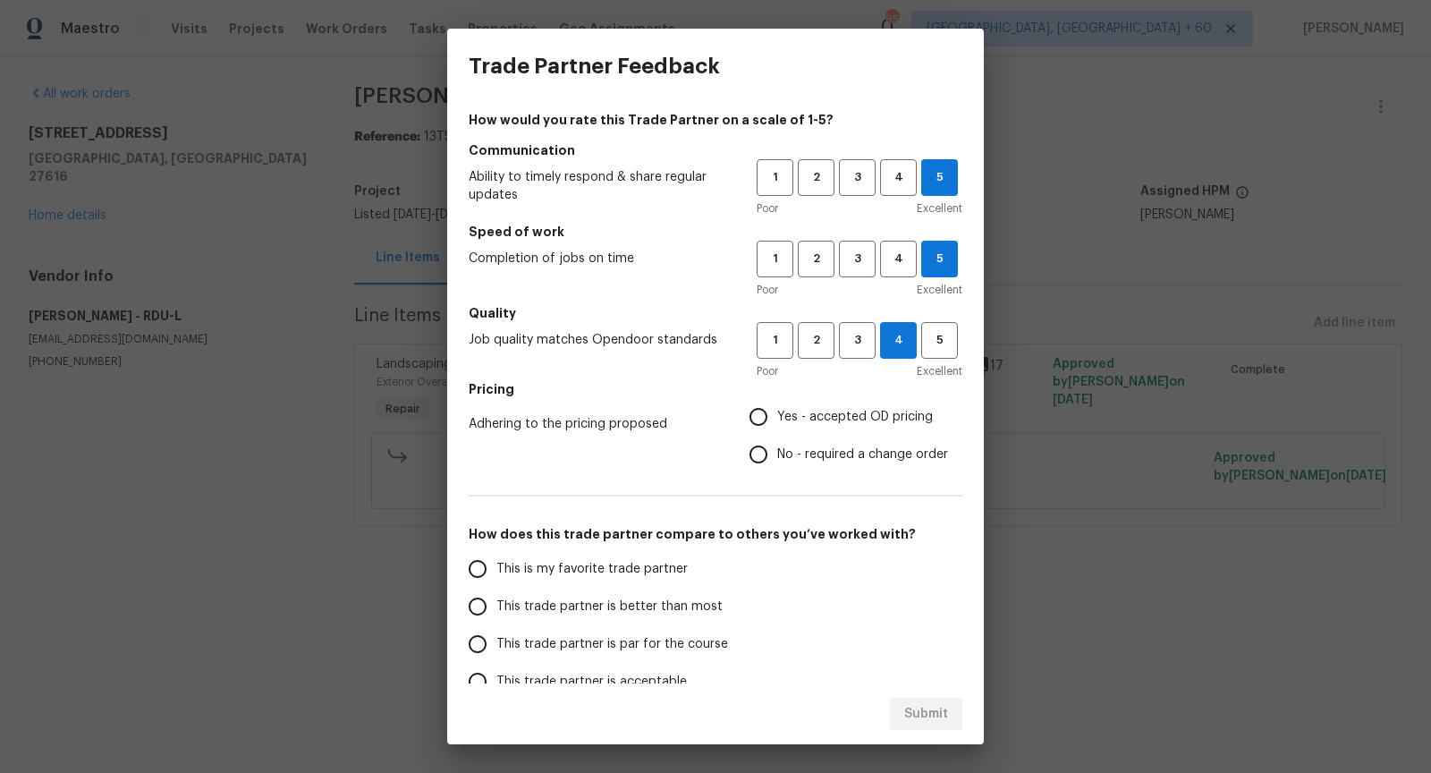
click at [757, 419] on input "Yes - accepted OD pricing" at bounding box center [759, 417] width 38 height 38
radio input "true"
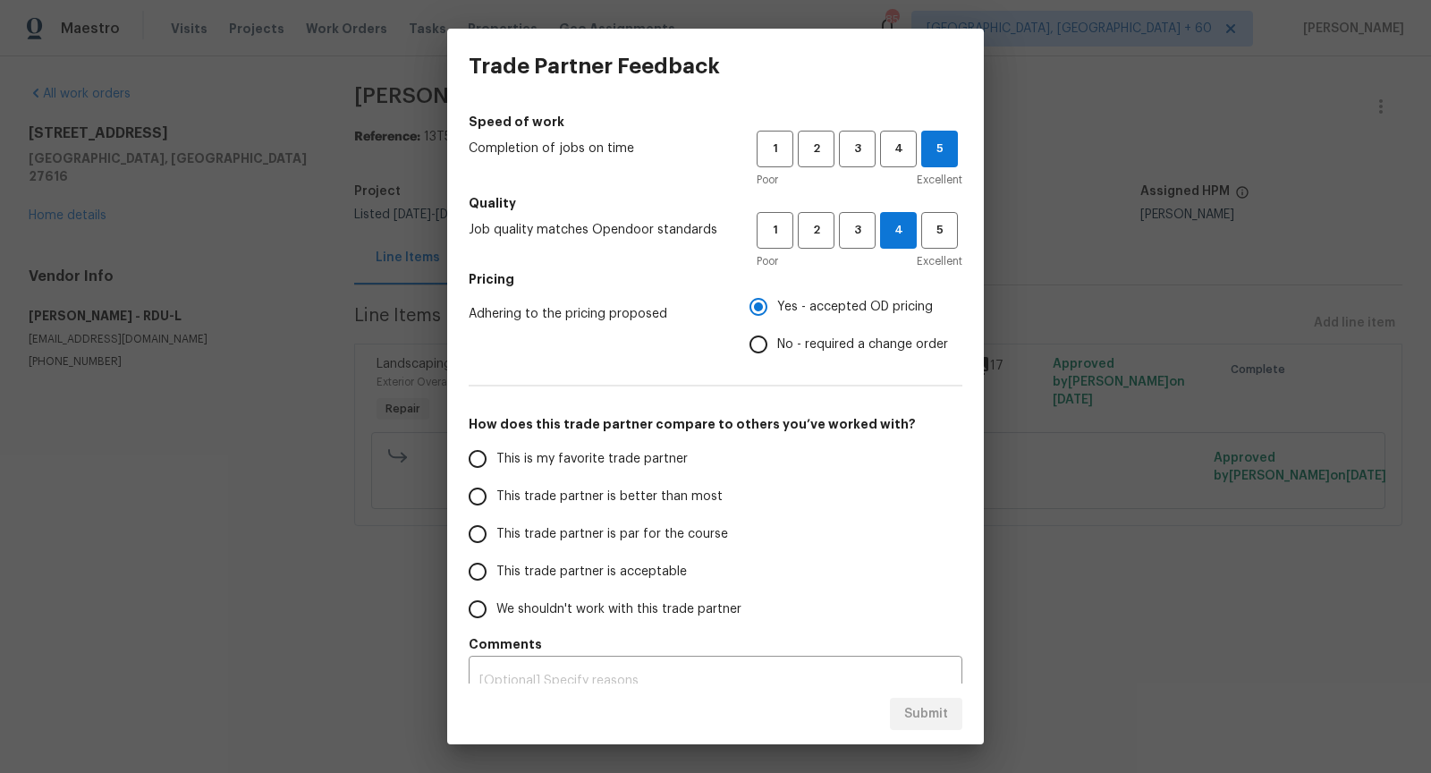
scroll to position [122, 0]
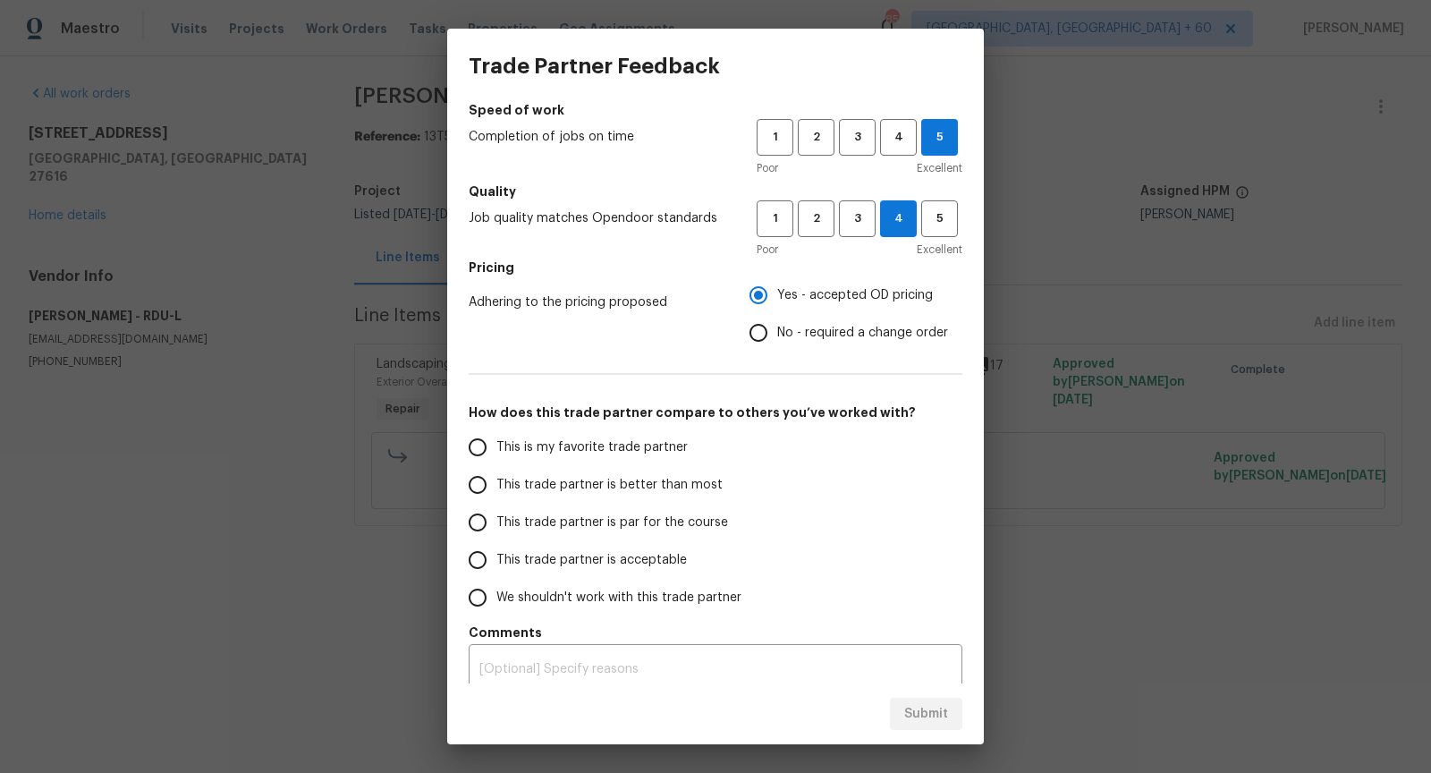
click at [478, 528] on input "This trade partner is par for the course" at bounding box center [478, 523] width 38 height 38
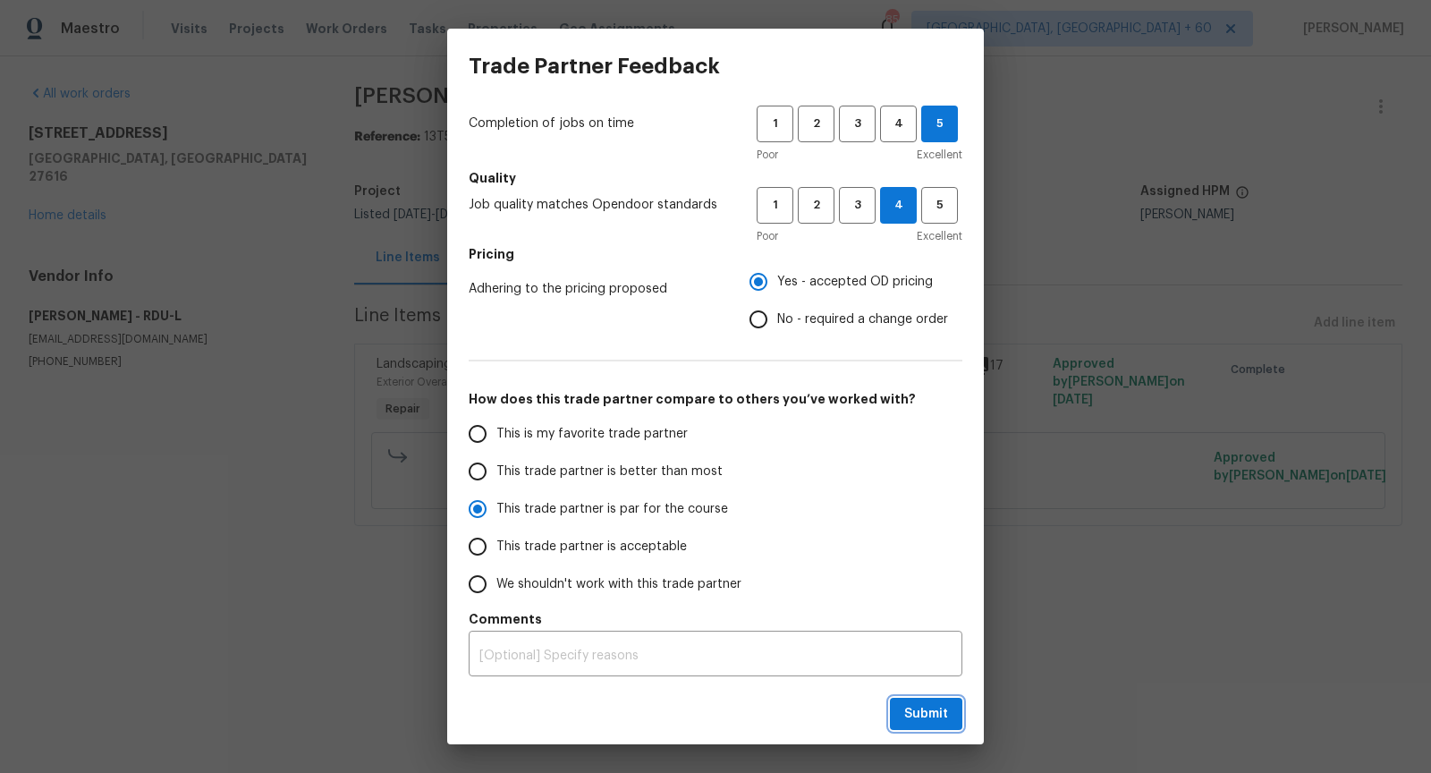
click at [929, 707] on span "Submit" at bounding box center [926, 714] width 44 height 22
radio input "true"
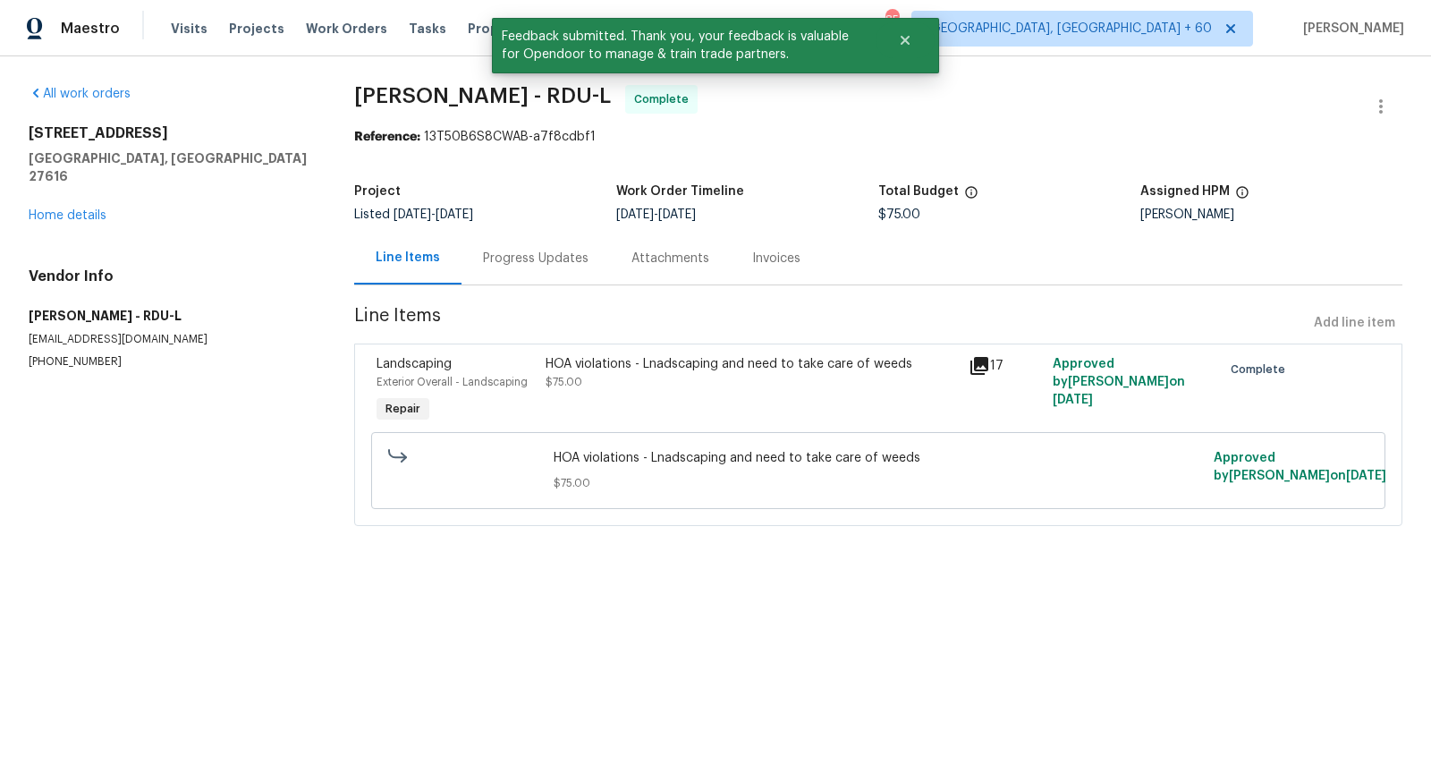
click at [784, 576] on html "Maestro Visits Projects Work Orders Tasks Properties Geo Assignments [STREET_AD…" at bounding box center [715, 288] width 1431 height 576
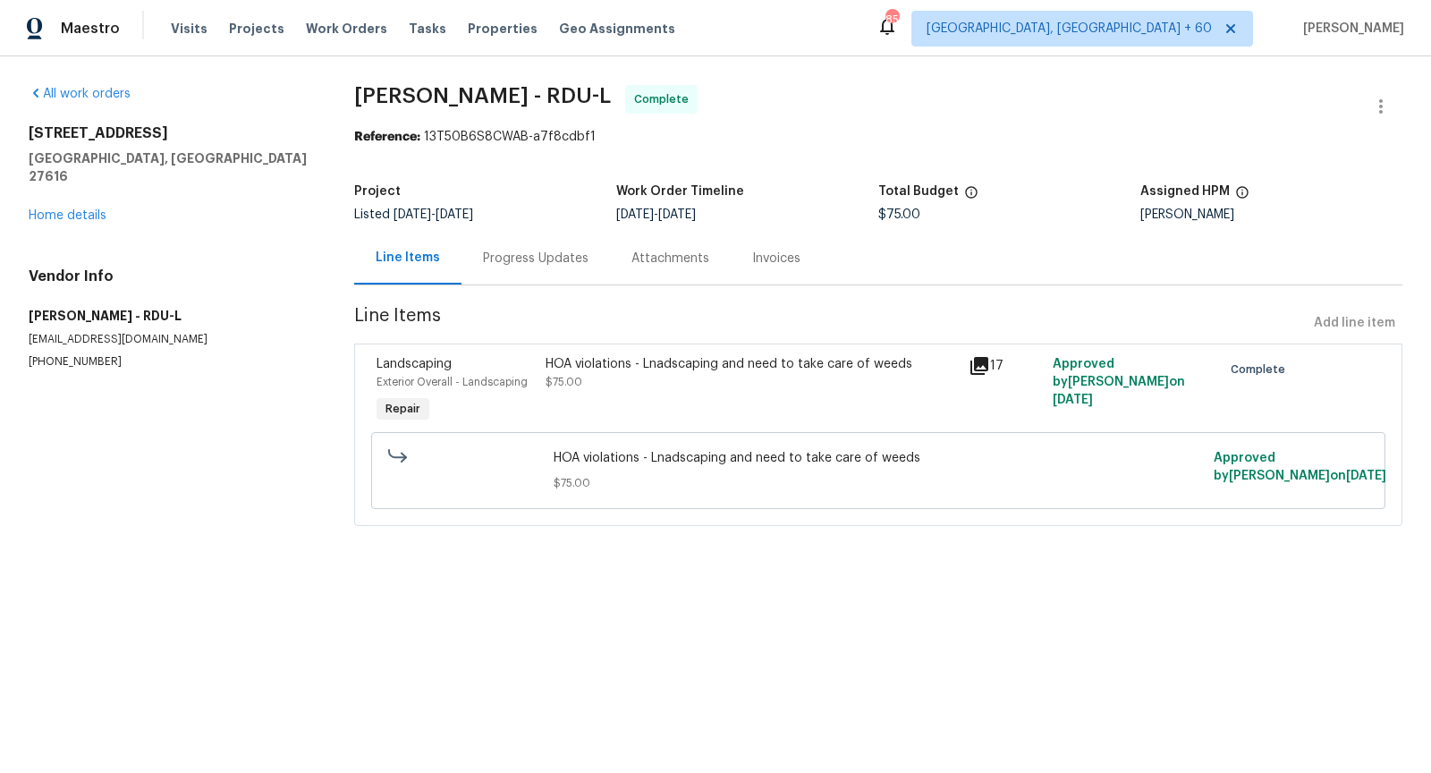
click at [808, 576] on html "Maestro Visits Projects Work Orders Tasks Properties Geo Assignments [STREET_AD…" at bounding box center [715, 288] width 1431 height 576
